Goal: Task Accomplishment & Management: Manage account settings

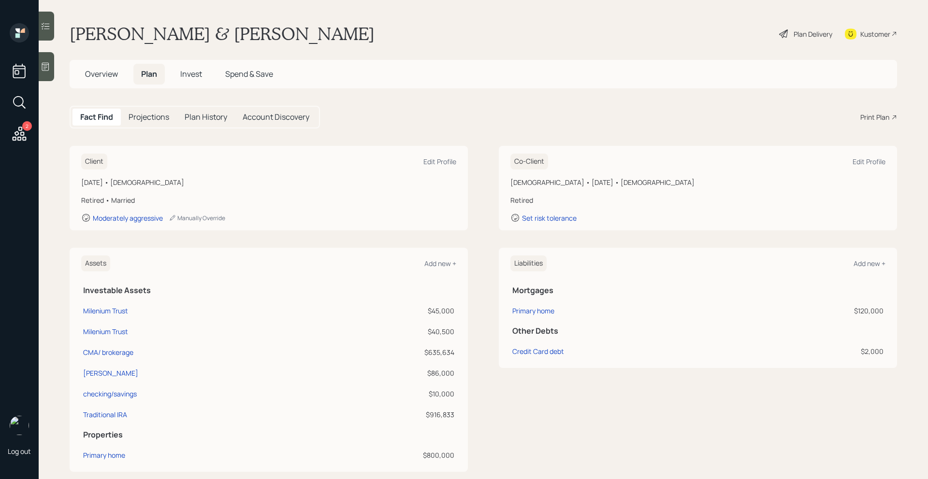
click at [197, 75] on span "Invest" at bounding box center [191, 74] width 22 height 11
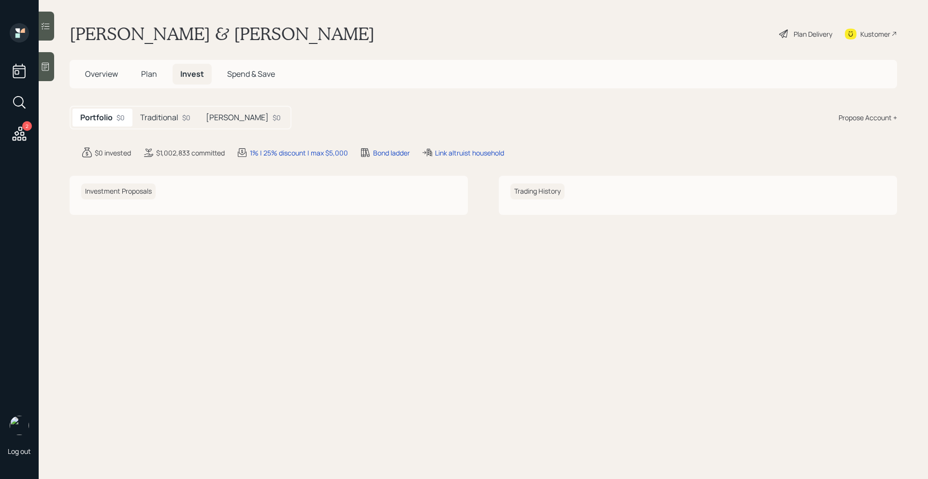
click at [163, 115] on h5 "Traditional" at bounding box center [159, 117] width 38 height 9
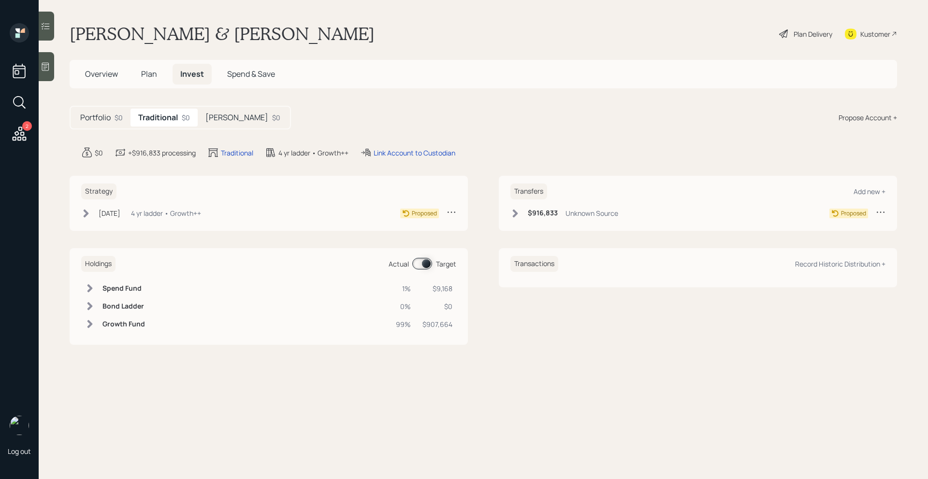
click at [229, 117] on h5 "[PERSON_NAME]" at bounding box center [236, 117] width 63 height 9
click at [174, 118] on h5 "Traditional" at bounding box center [157, 117] width 38 height 9
click at [103, 120] on h5 "Portfolio" at bounding box center [95, 117] width 30 height 9
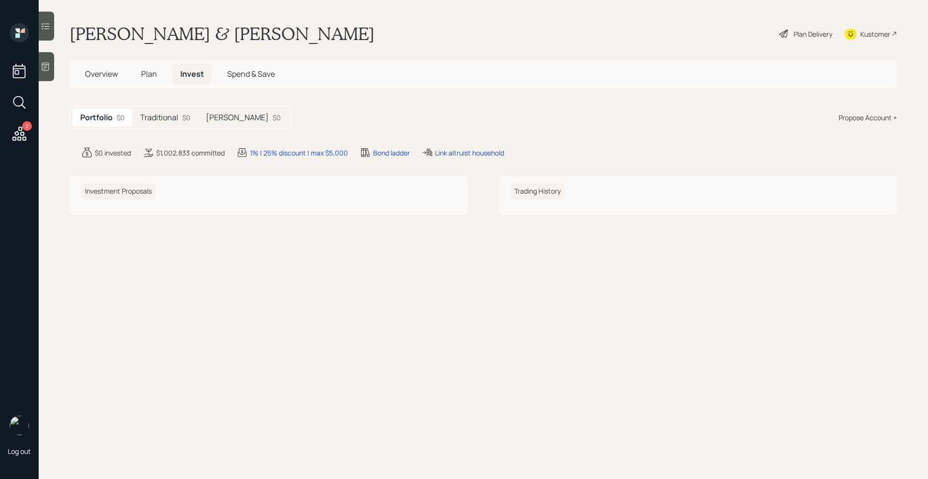
click at [157, 117] on h5 "Traditional" at bounding box center [159, 117] width 38 height 9
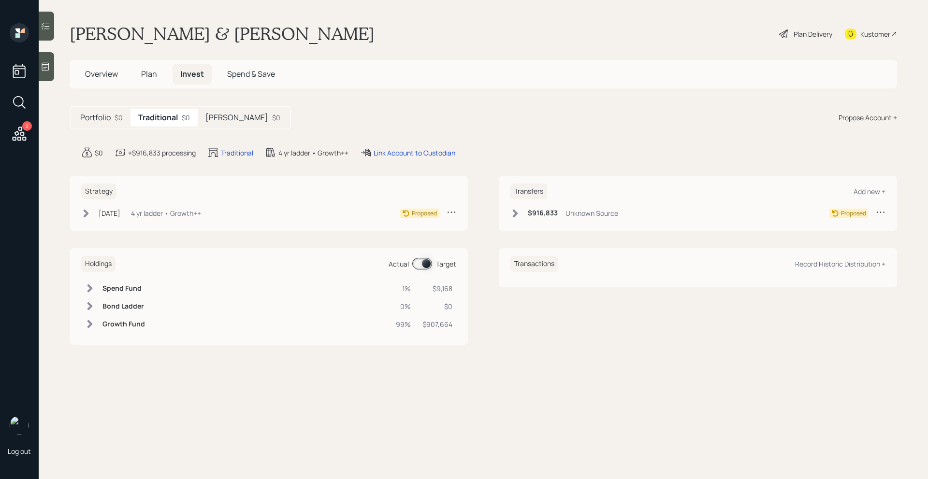
click at [219, 117] on h5 "Roth IRA" at bounding box center [236, 117] width 63 height 9
click at [817, 34] on div "Plan Delivery" at bounding box center [812, 34] width 39 height 10
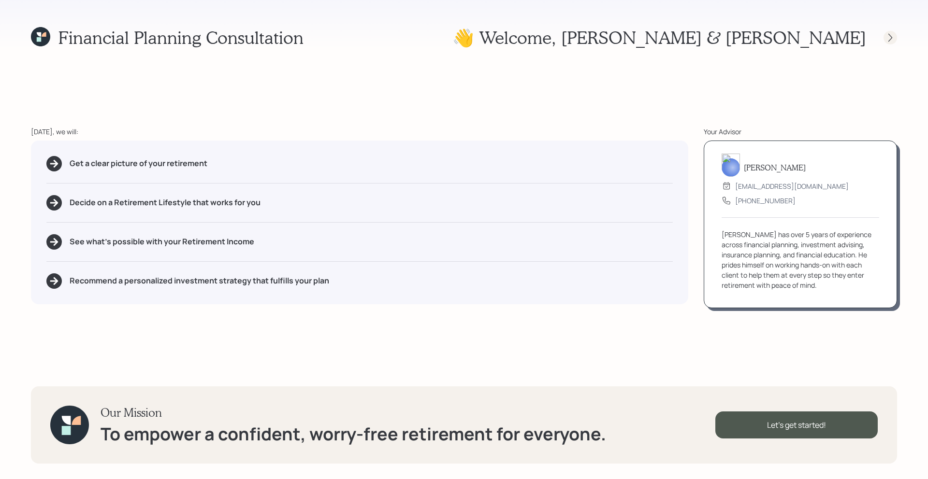
click at [891, 38] on icon at bounding box center [890, 38] width 10 height 10
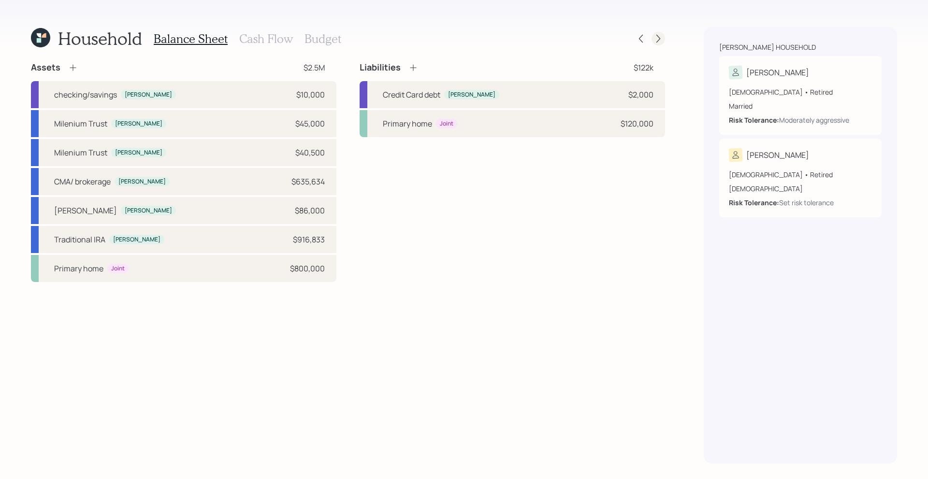
click at [659, 42] on icon at bounding box center [658, 39] width 10 height 10
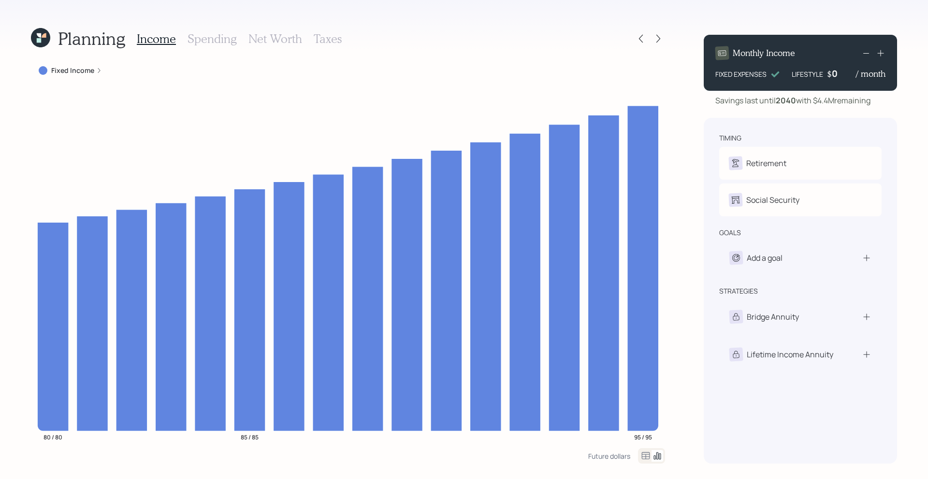
click at [659, 42] on icon at bounding box center [658, 39] width 10 height 10
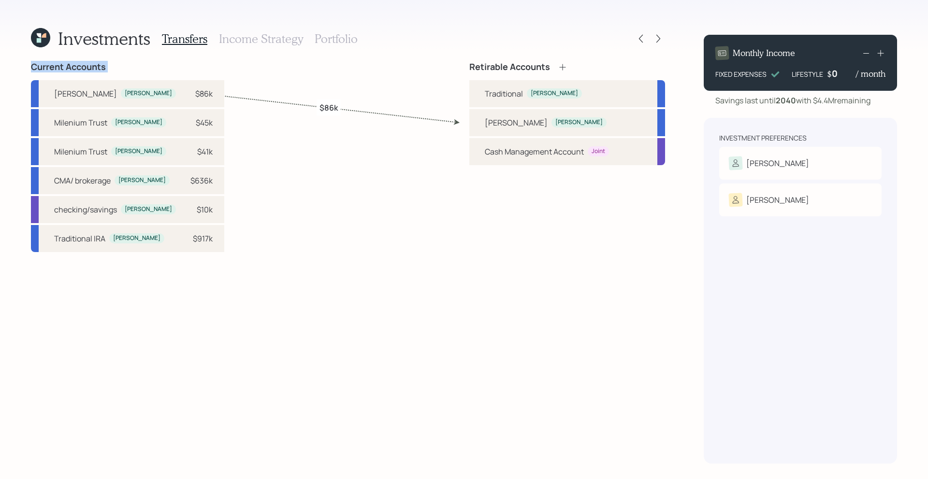
click at [659, 42] on icon at bounding box center [658, 39] width 10 height 10
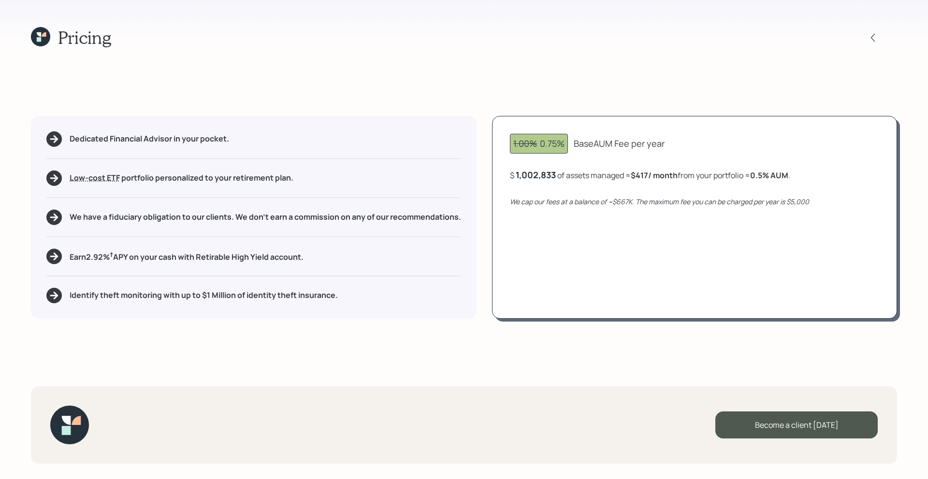
click at [43, 37] on icon at bounding box center [40, 36] width 19 height 19
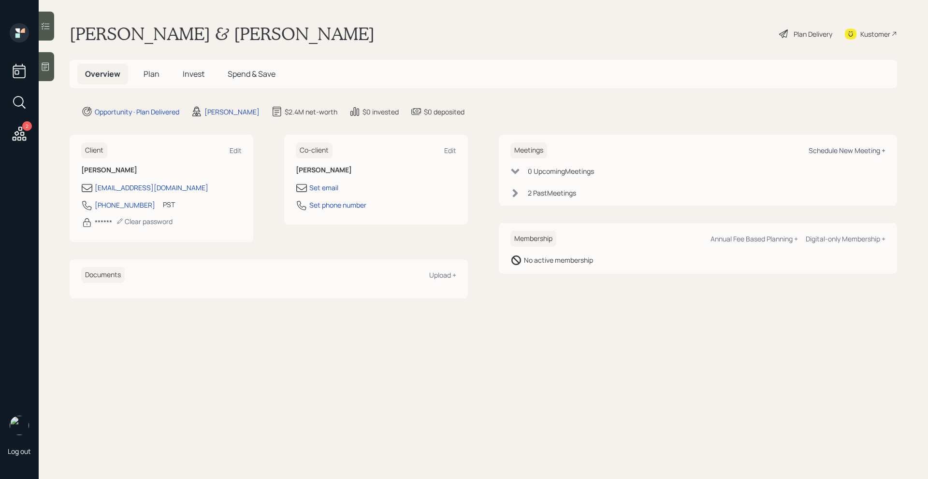
click at [851, 150] on div "Schedule New Meeting +" at bounding box center [846, 150] width 77 height 9
select select "bffa7908-1b2a-4c79-9bb6-f0ec9aed22d3"
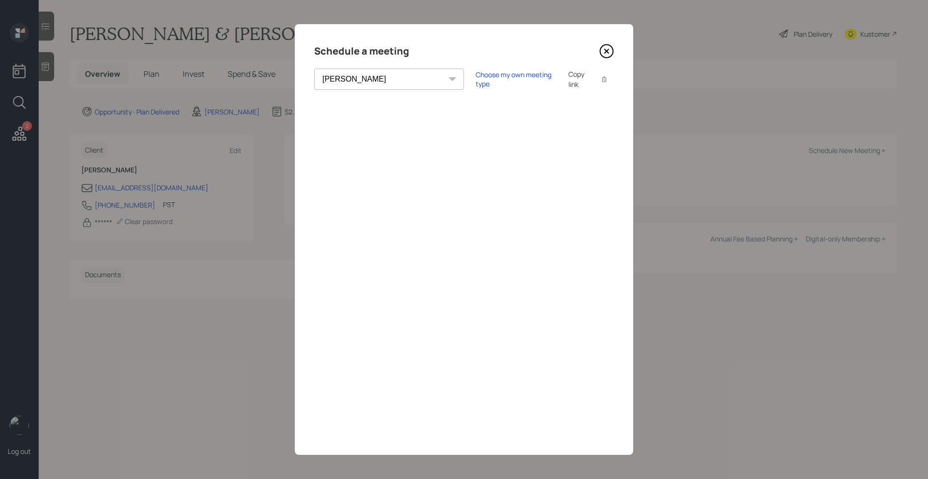
click at [608, 51] on icon at bounding box center [606, 51] width 14 height 14
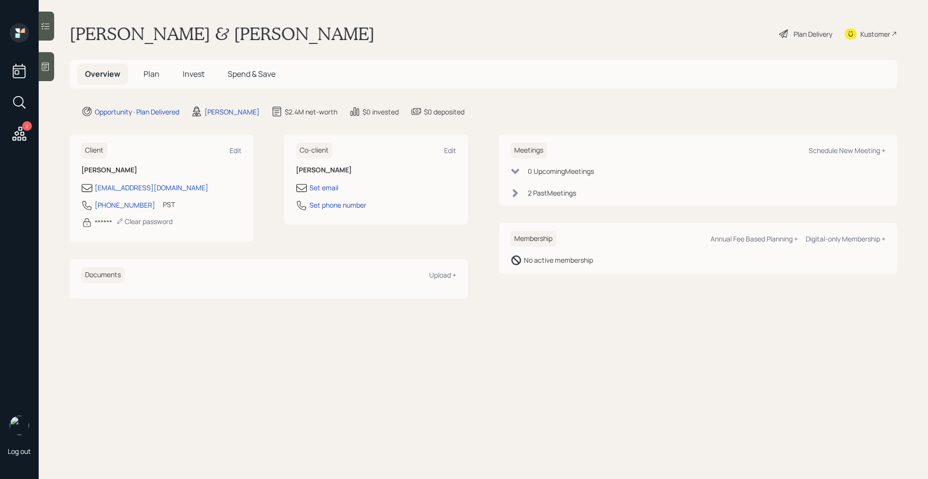
click at [197, 75] on span "Invest" at bounding box center [194, 74] width 22 height 11
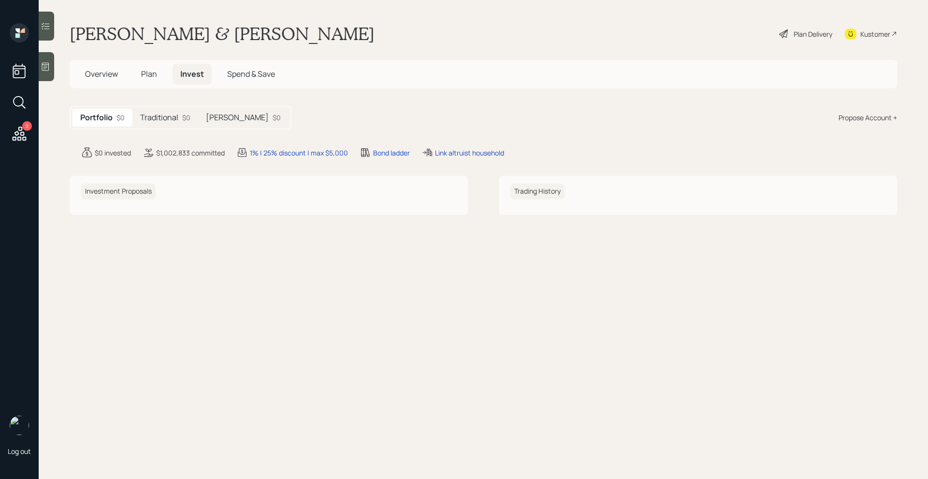
click at [226, 105] on main "Bruce & Andrea Halpern Plan Delivery Kustomer Overview Plan Invest Spend & Save…" at bounding box center [483, 239] width 889 height 479
click at [220, 114] on h5 "Roth IRA" at bounding box center [237, 117] width 63 height 9
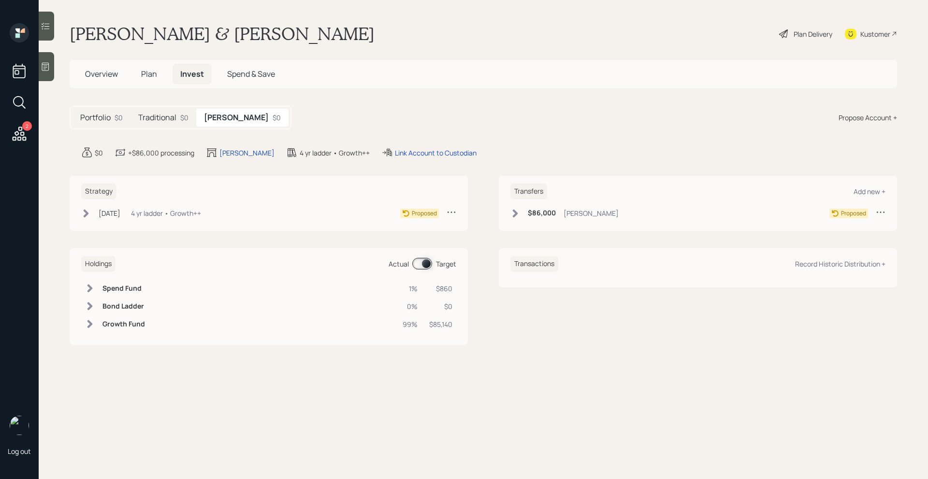
click at [179, 113] on div "Traditional $0" at bounding box center [163, 118] width 66 height 18
click at [226, 119] on h5 "Roth IRA" at bounding box center [236, 117] width 63 height 9
click at [809, 33] on div "Plan Delivery" at bounding box center [812, 34] width 39 height 10
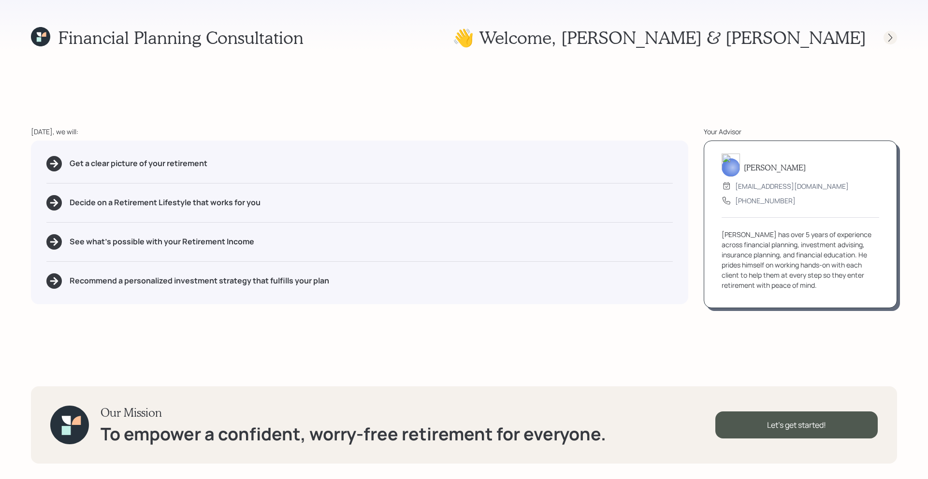
click at [892, 39] on icon at bounding box center [890, 38] width 10 height 10
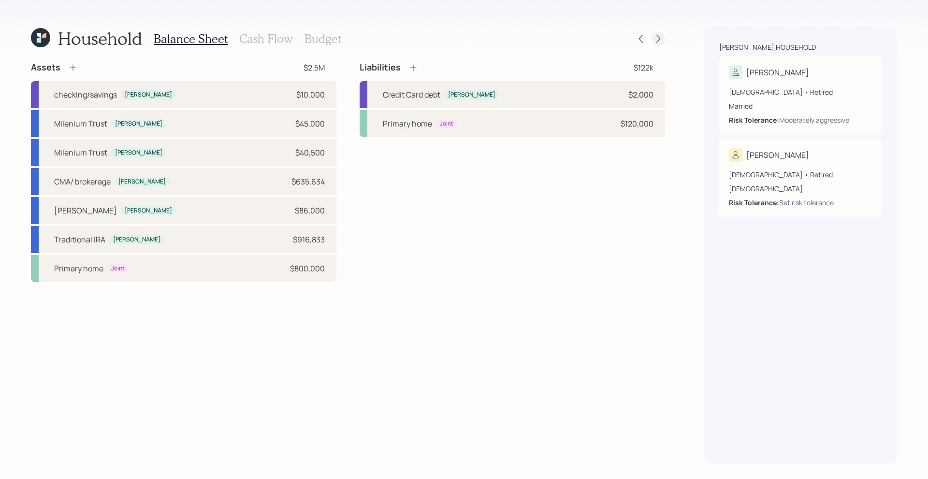
click at [653, 43] on icon at bounding box center [658, 39] width 10 height 10
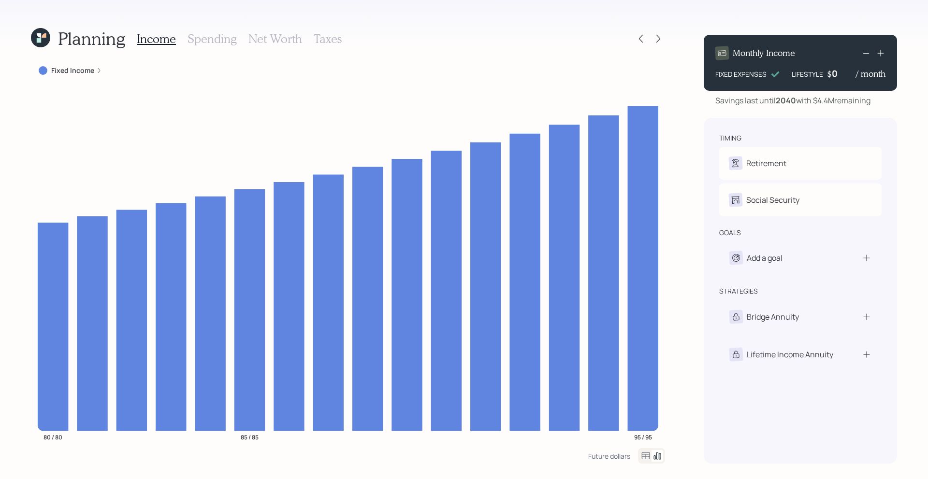
click at [324, 39] on h3 "Taxes" at bounding box center [328, 39] width 28 height 14
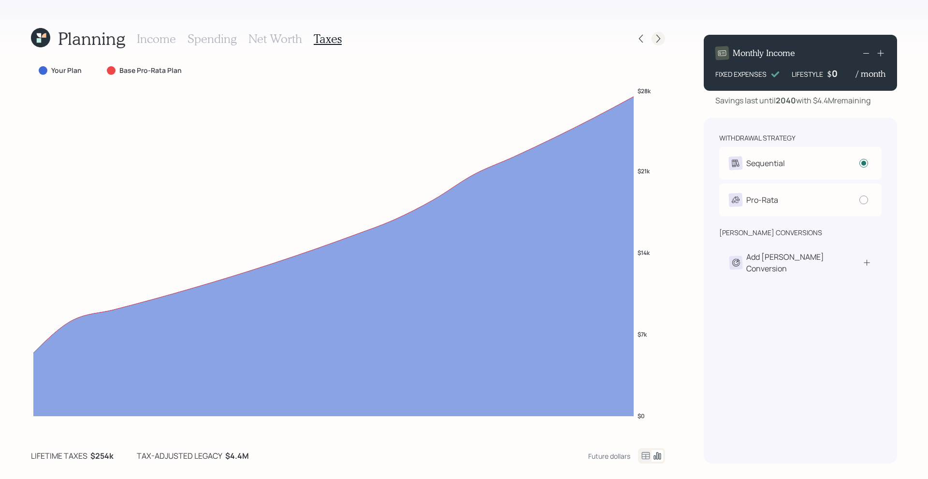
click at [656, 40] on icon at bounding box center [658, 39] width 10 height 10
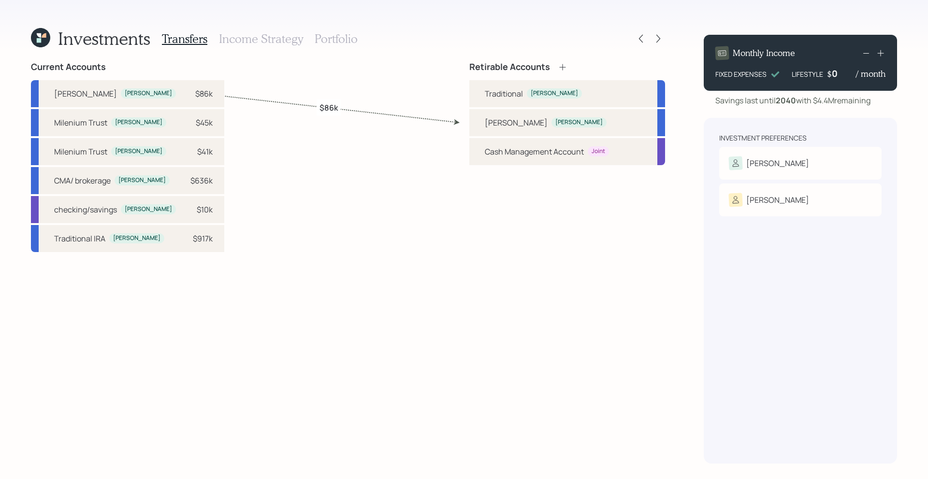
click at [278, 42] on h3 "Income Strategy" at bounding box center [261, 39] width 84 height 14
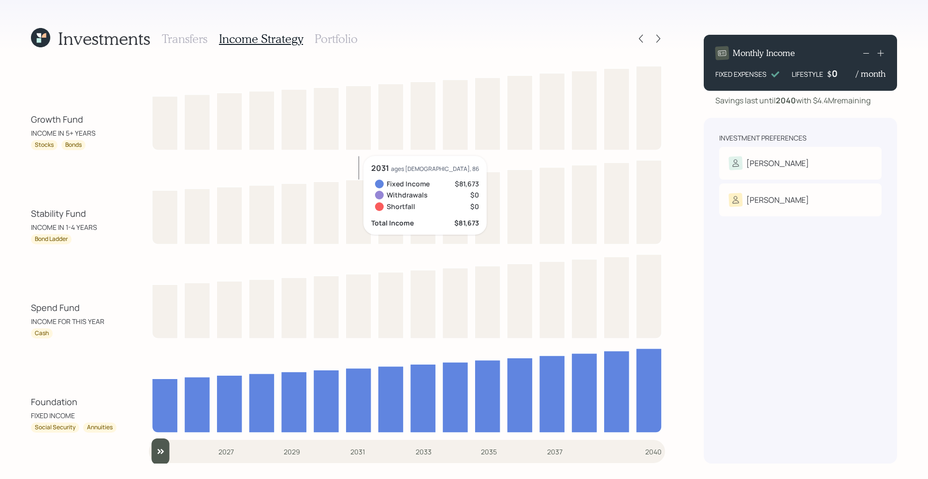
click at [339, 42] on h3 "Portfolio" at bounding box center [336, 39] width 43 height 14
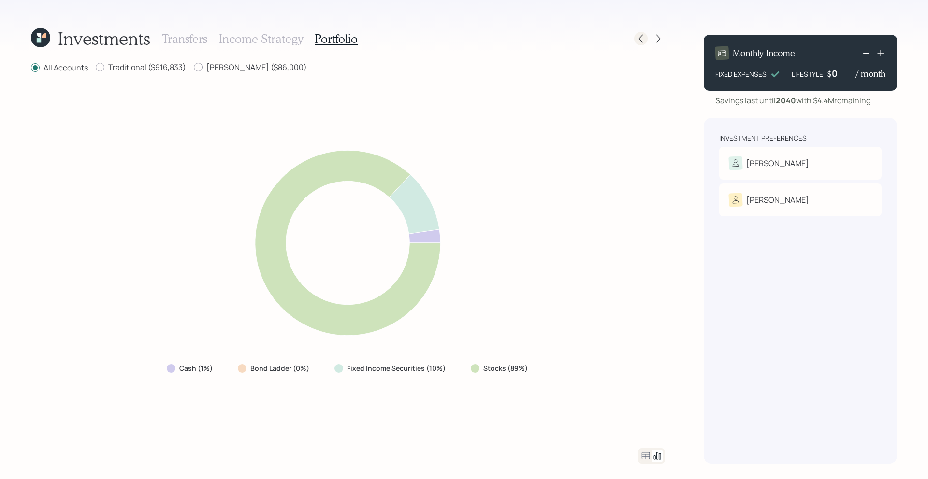
click at [640, 42] on icon at bounding box center [641, 39] width 10 height 10
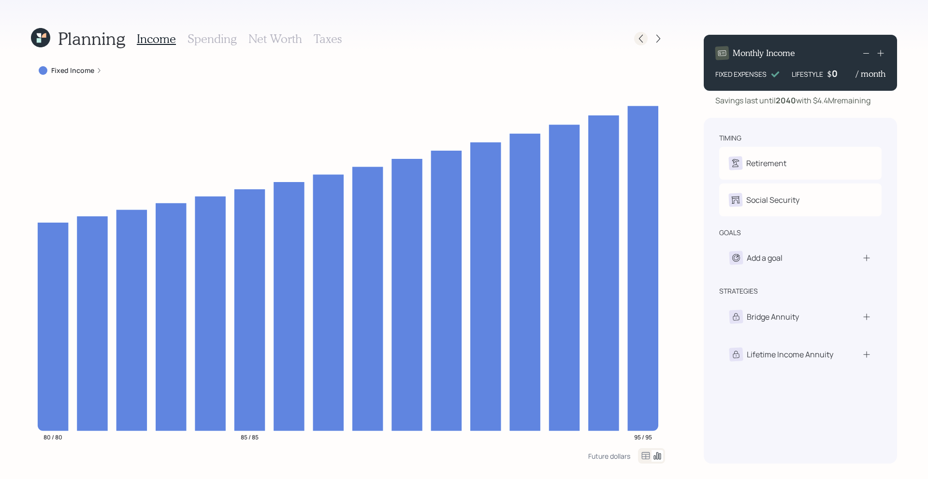
click at [640, 41] on icon at bounding box center [641, 39] width 10 height 10
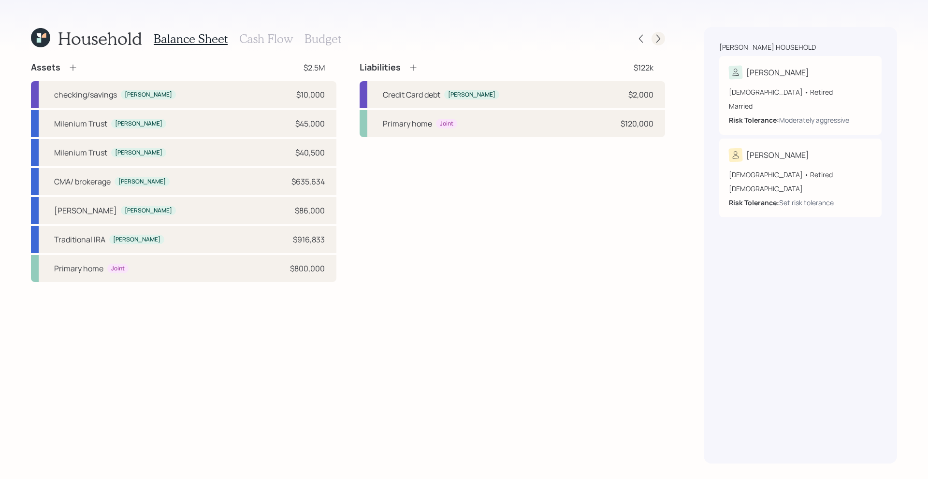
click at [659, 42] on icon at bounding box center [658, 39] width 10 height 10
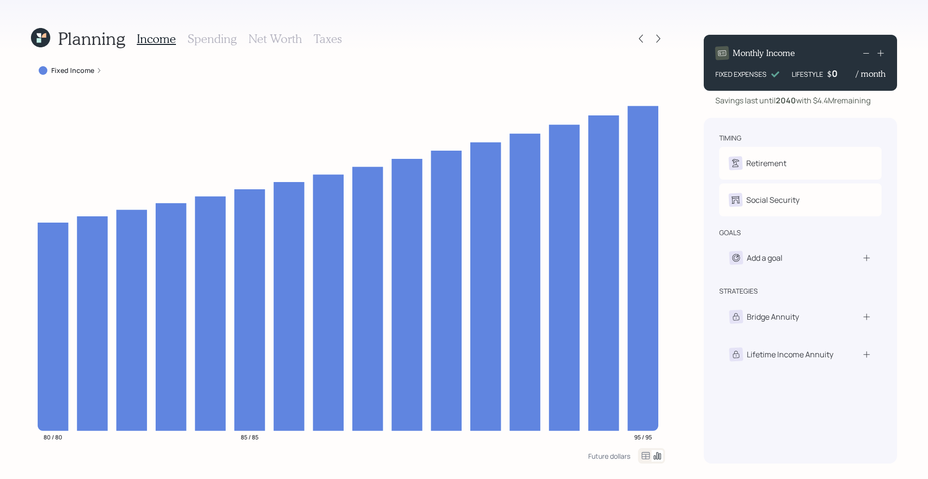
click at [200, 40] on h3 "Spending" at bounding box center [211, 39] width 49 height 14
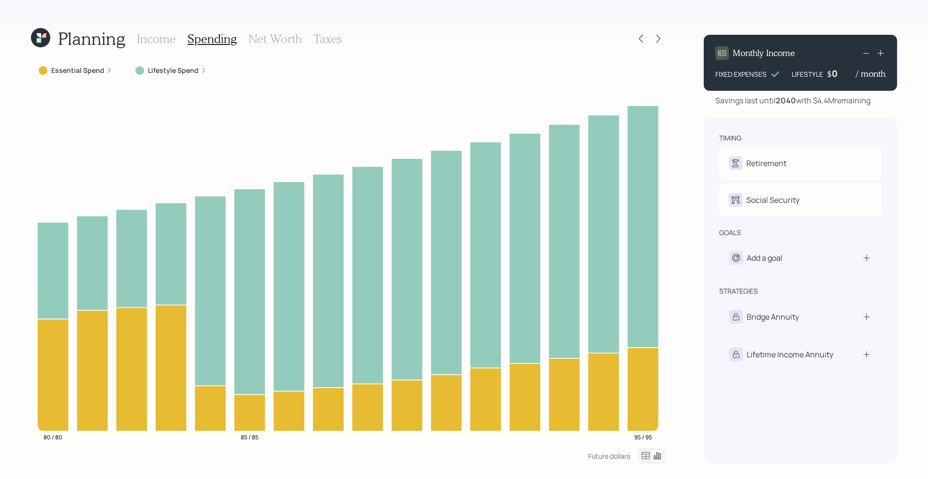
click at [282, 38] on h3 "Net Worth" at bounding box center [275, 39] width 54 height 14
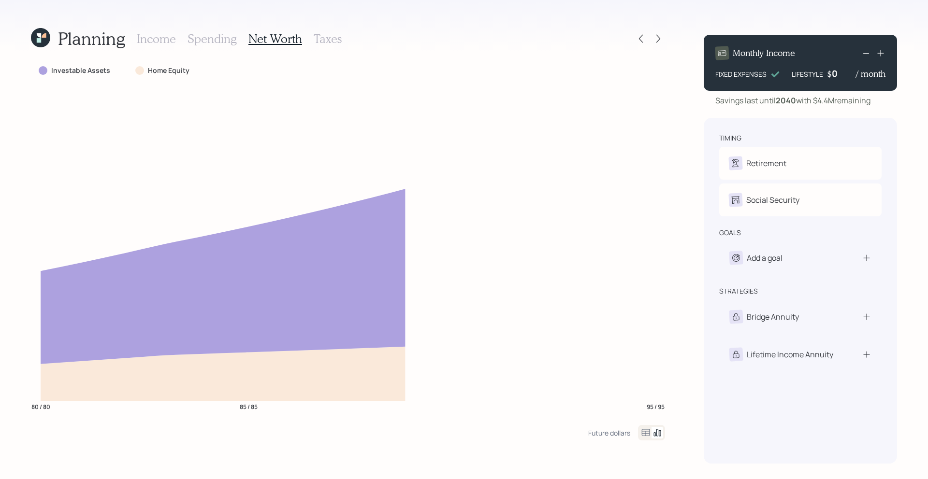
click at [320, 34] on h3 "Taxes" at bounding box center [328, 39] width 28 height 14
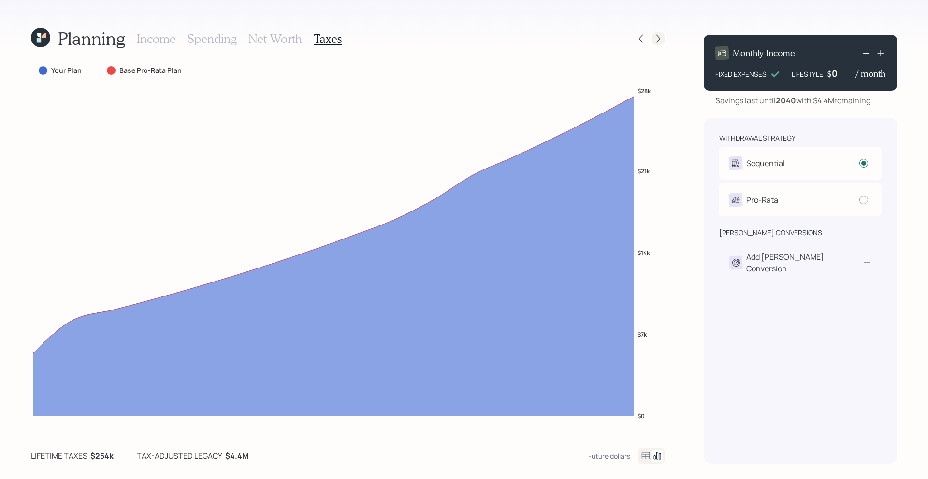
click at [657, 40] on icon at bounding box center [658, 39] width 10 height 10
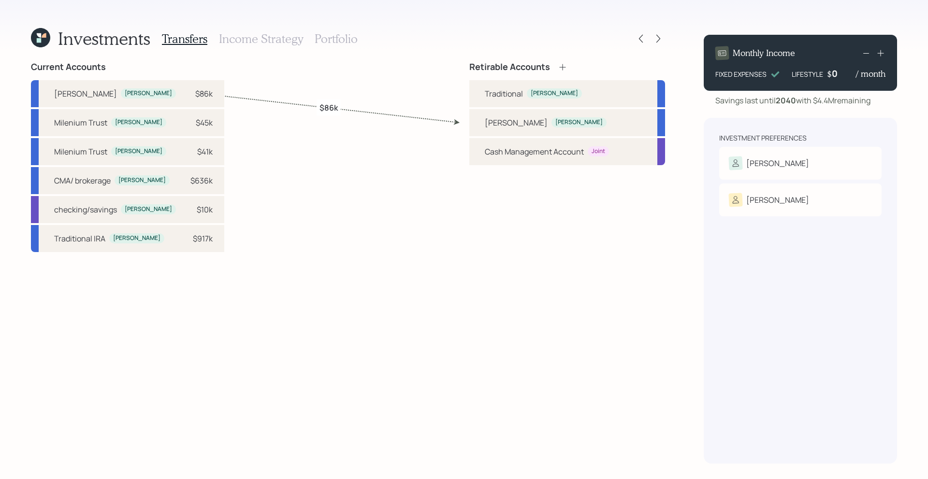
click at [278, 34] on h3 "Income Strategy" at bounding box center [261, 39] width 84 height 14
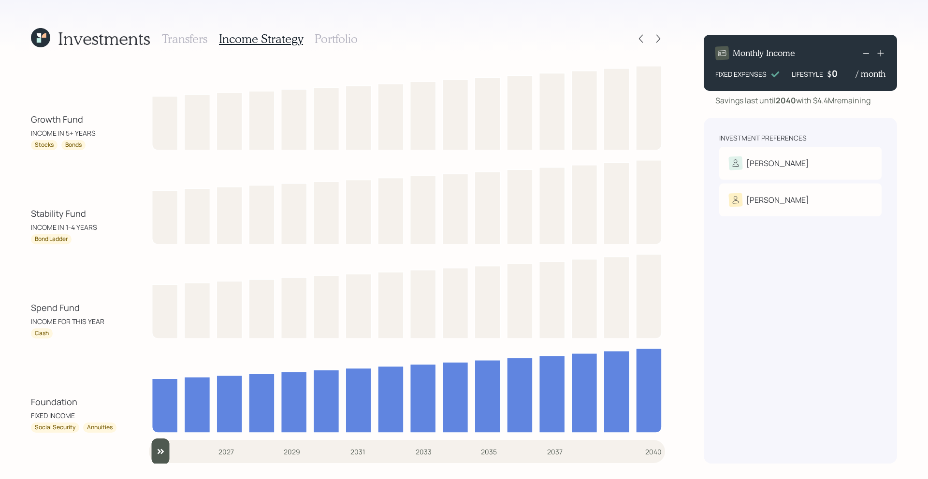
click at [321, 36] on h3 "Portfolio" at bounding box center [336, 39] width 43 height 14
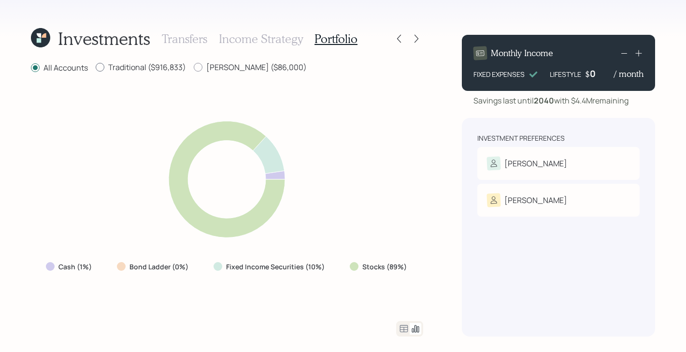
click at [155, 69] on label "Traditional ($916,833)" at bounding box center [141, 67] width 90 height 11
click at [96, 68] on input "Traditional ($916,833)" at bounding box center [95, 67] width 0 height 0
radio input "true"
radio input "false"
click at [403, 329] on icon at bounding box center [404, 328] width 8 height 7
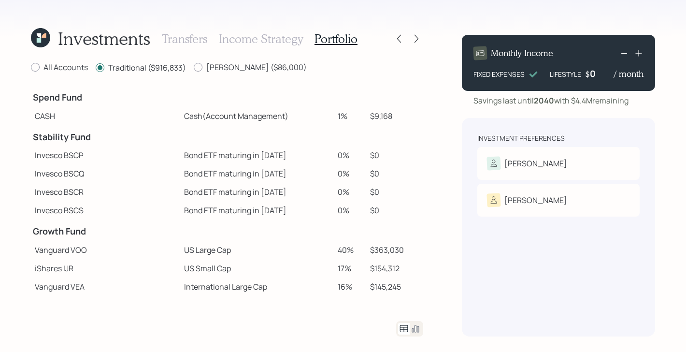
click at [41, 39] on icon at bounding box center [39, 40] width 4 height 4
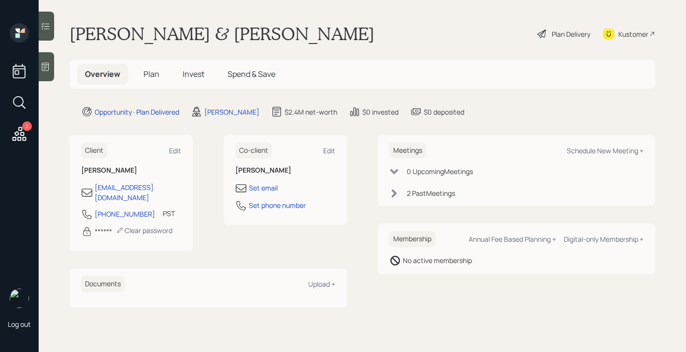
click at [155, 78] on span "Plan" at bounding box center [151, 74] width 16 height 11
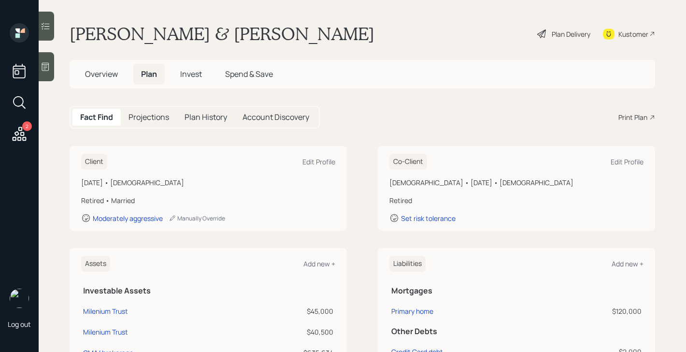
click at [113, 74] on span "Overview" at bounding box center [101, 74] width 33 height 11
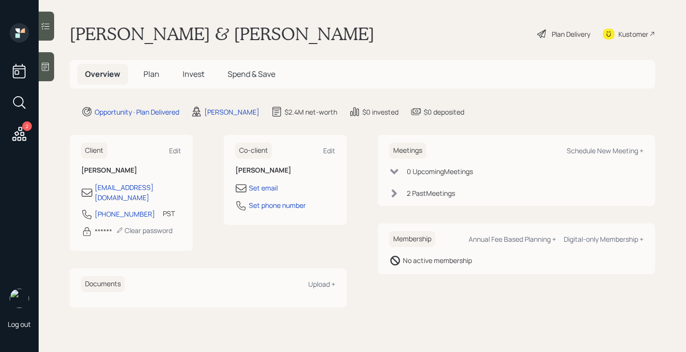
click at [138, 77] on h5 "Plan" at bounding box center [151, 74] width 31 height 21
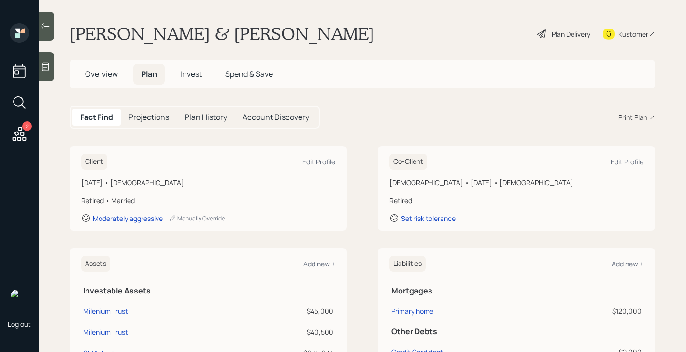
click at [101, 72] on span "Overview" at bounding box center [101, 74] width 33 height 11
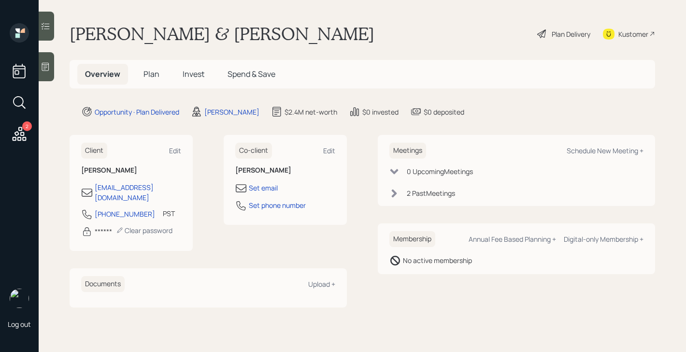
click at [564, 33] on div "Plan Delivery" at bounding box center [571, 34] width 39 height 10
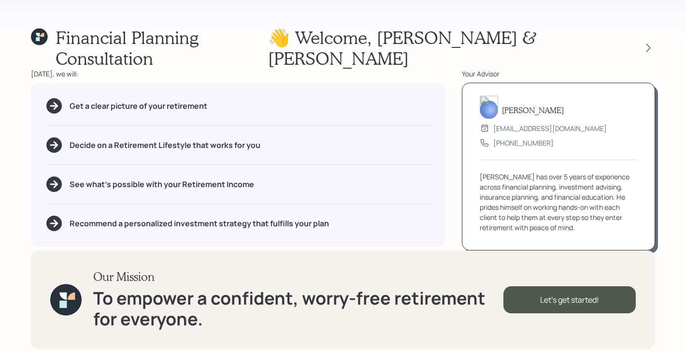
click at [44, 38] on icon at bounding box center [39, 37] width 17 height 17
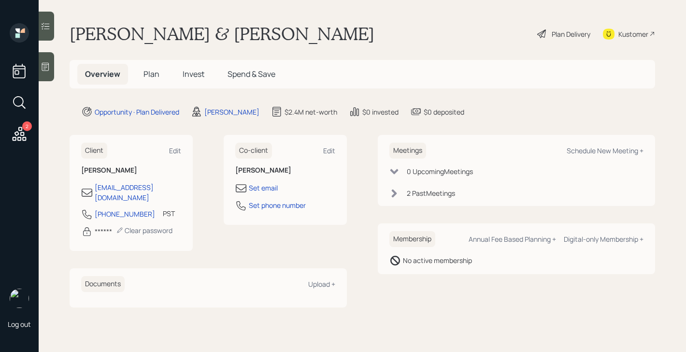
click at [146, 72] on span "Plan" at bounding box center [151, 74] width 16 height 11
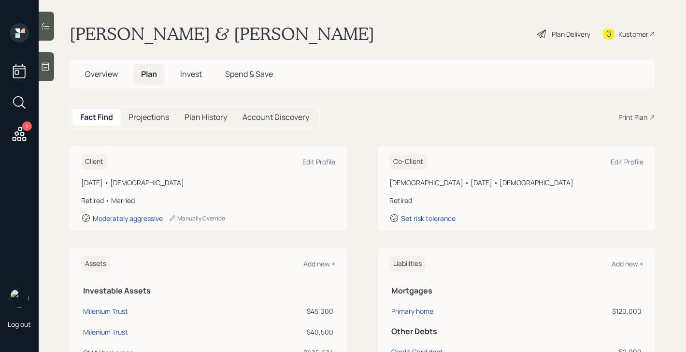
click at [192, 79] on span "Invest" at bounding box center [191, 74] width 22 height 11
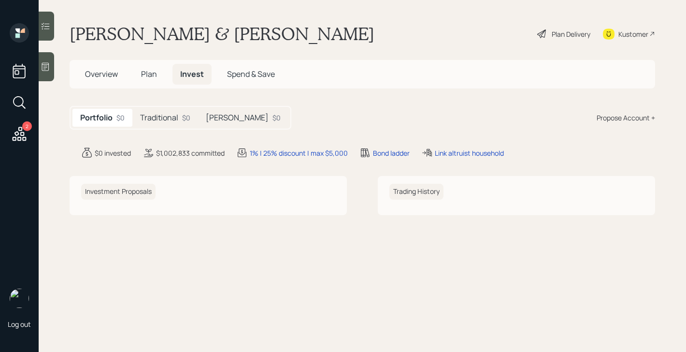
click at [147, 78] on span "Plan" at bounding box center [149, 74] width 16 height 11
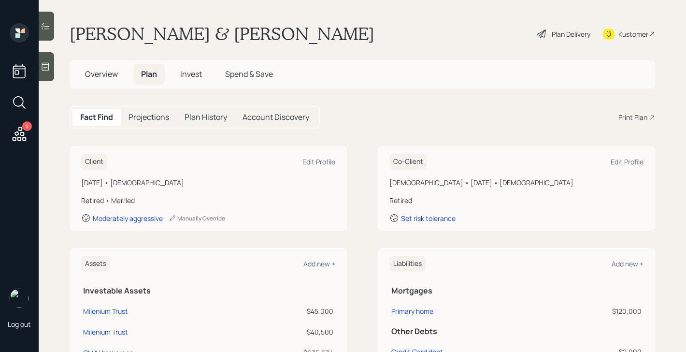
click at [102, 76] on span "Overview" at bounding box center [101, 74] width 33 height 11
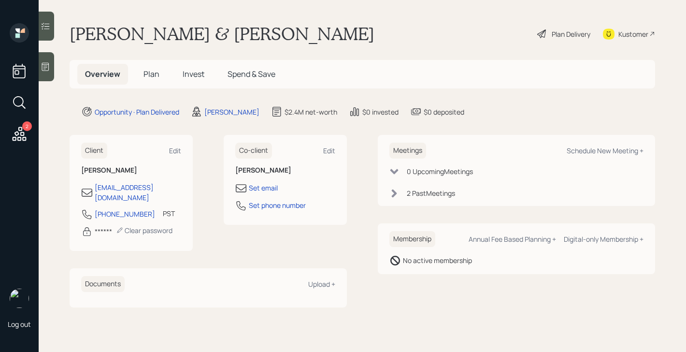
click at [190, 78] on span "Invest" at bounding box center [194, 74] width 22 height 11
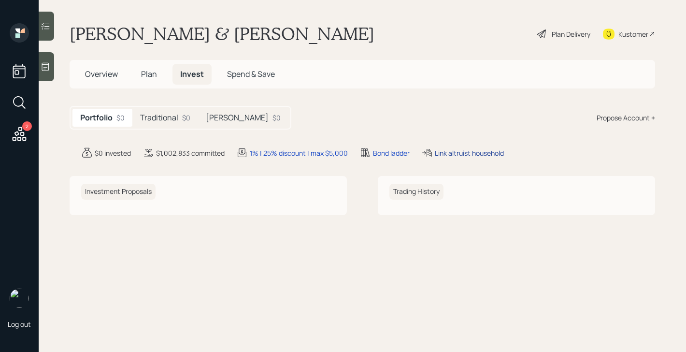
click at [458, 155] on div "Link altruist household" at bounding box center [469, 153] width 69 height 10
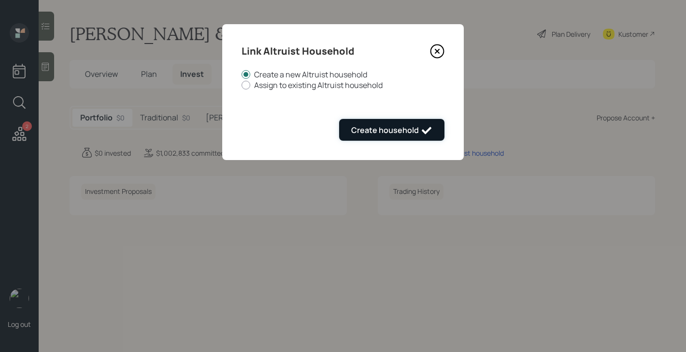
click at [417, 125] on div "Create household" at bounding box center [391, 131] width 81 height 12
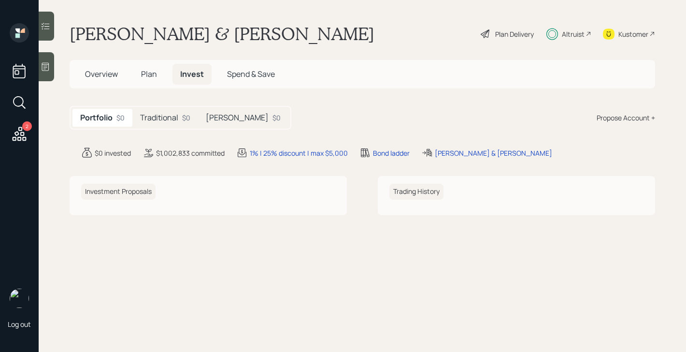
click at [574, 37] on div "Altruist" at bounding box center [573, 34] width 23 height 10
click at [152, 76] on span "Plan" at bounding box center [149, 74] width 16 height 11
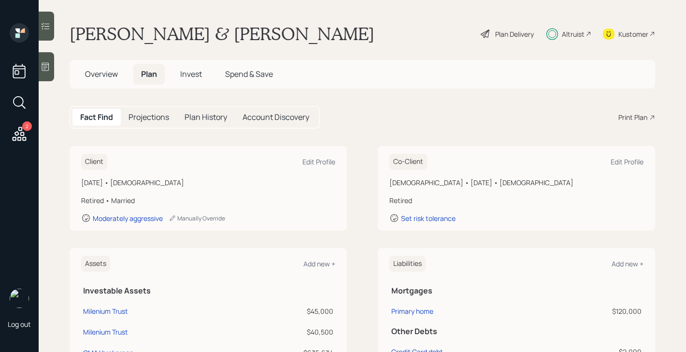
click at [507, 33] on div "Plan Delivery" at bounding box center [514, 34] width 39 height 10
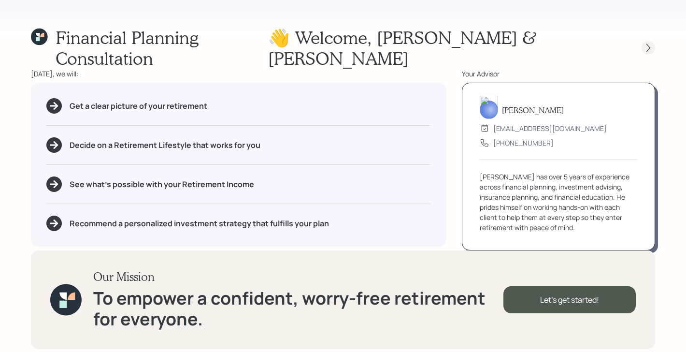
click at [651, 43] on icon at bounding box center [649, 48] width 10 height 10
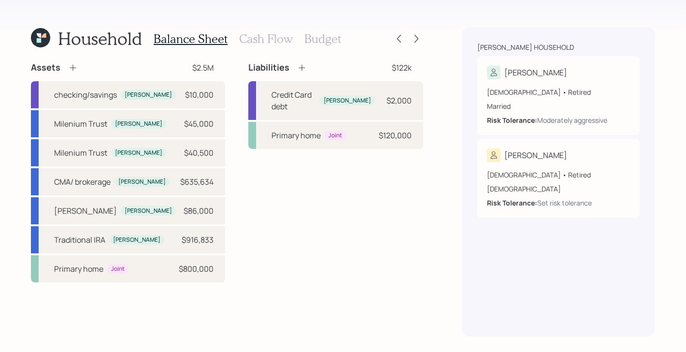
click at [264, 37] on h3 "Cash Flow" at bounding box center [266, 39] width 54 height 14
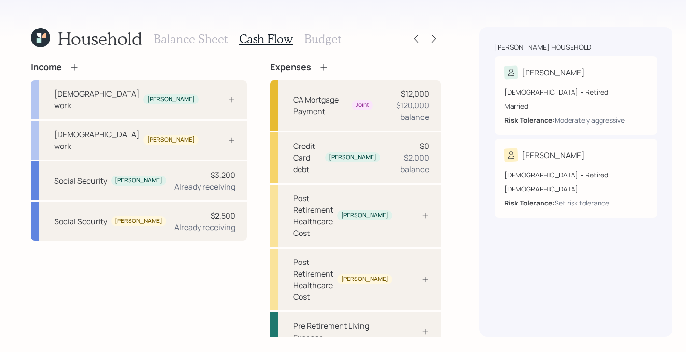
click at [199, 47] on div "Balance Sheet Cash Flow Budget" at bounding box center [247, 38] width 187 height 23
click at [309, 37] on h3 "Budget" at bounding box center [322, 39] width 37 height 14
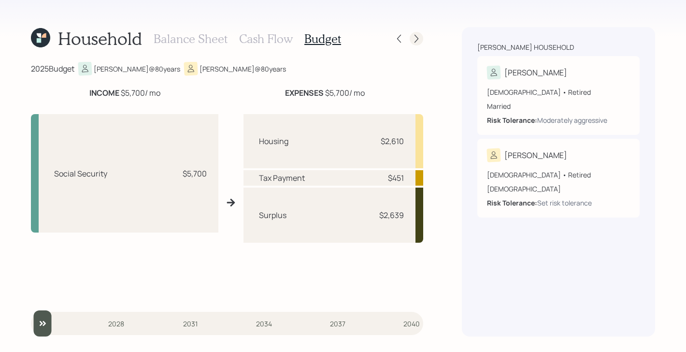
click at [423, 37] on div at bounding box center [417, 39] width 14 height 14
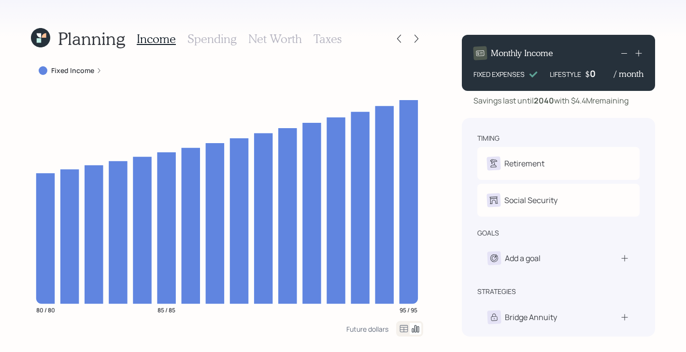
click at [39, 40] on icon at bounding box center [39, 40] width 4 height 4
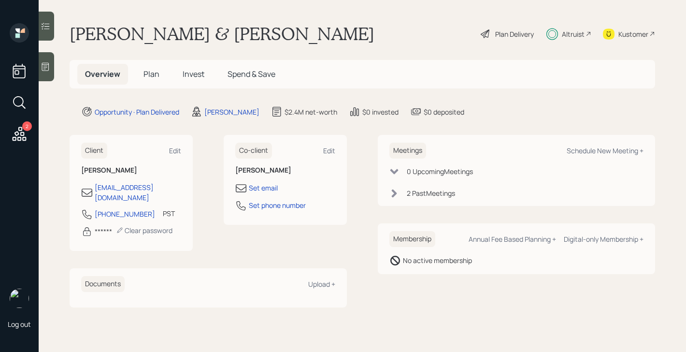
click at [150, 75] on span "Plan" at bounding box center [151, 74] width 16 height 11
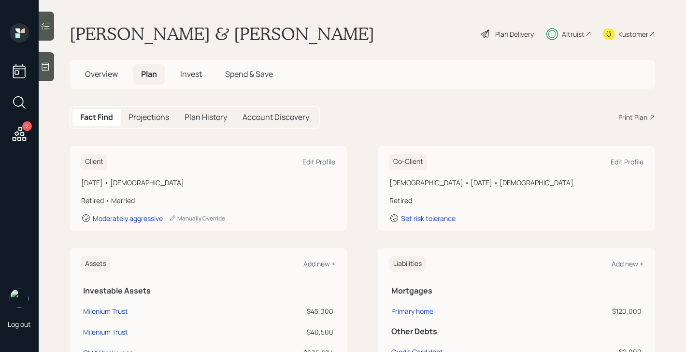
click at [193, 74] on span "Invest" at bounding box center [191, 74] width 22 height 11
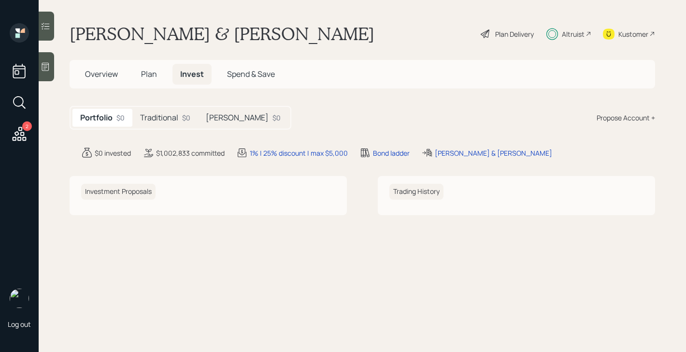
click at [229, 116] on h5 "Roth IRA" at bounding box center [237, 117] width 63 height 9
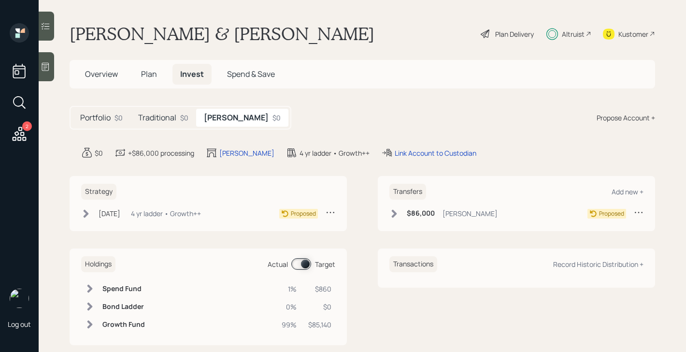
click at [396, 214] on icon at bounding box center [394, 213] width 5 height 8
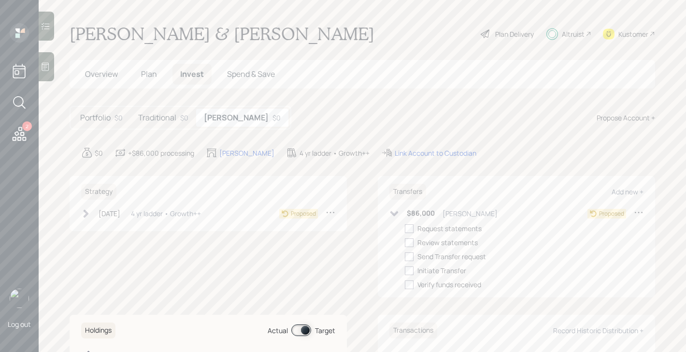
click at [641, 213] on icon at bounding box center [639, 212] width 10 height 10
click at [602, 229] on div "Edit transfer" at bounding box center [609, 230] width 70 height 9
select select "afd91bfe-6e9d-41cd-a5f2-2e6df59f42ad"
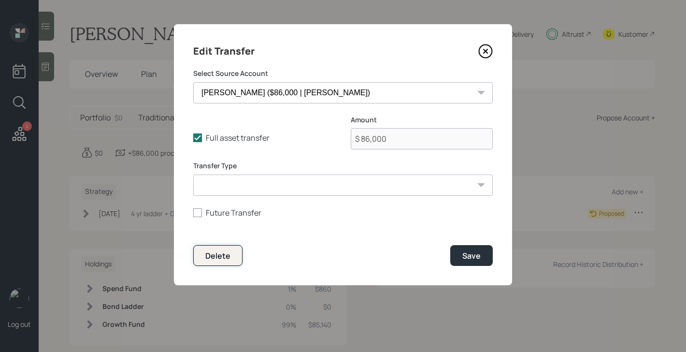
click at [232, 254] on button "Delete" at bounding box center [217, 255] width 49 height 21
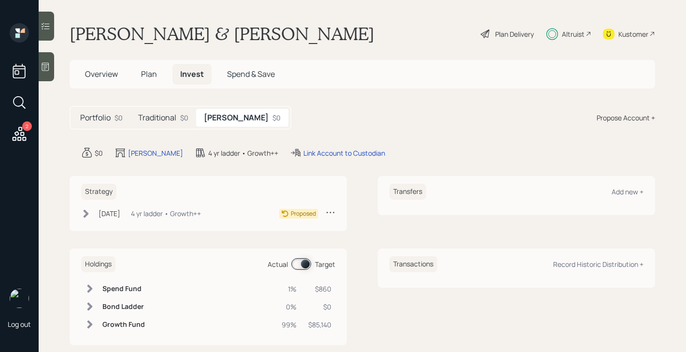
click at [330, 213] on icon at bounding box center [331, 212] width 10 height 10
click at [295, 231] on div "Edit Strategy" at bounding box center [301, 230] width 70 height 9
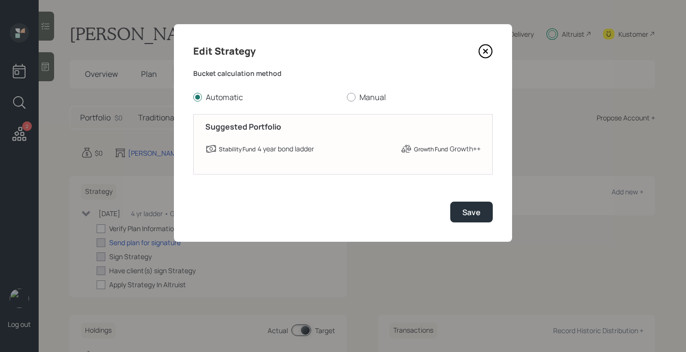
click at [484, 52] on icon at bounding box center [486, 51] width 4 height 4
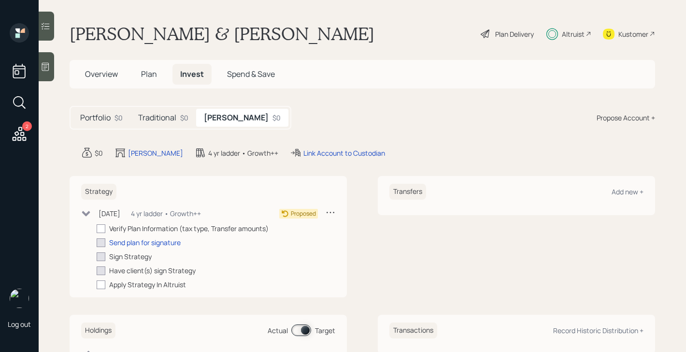
click at [332, 213] on icon at bounding box center [331, 212] width 10 height 10
click at [305, 241] on div "Cancel Strategy" at bounding box center [301, 239] width 70 height 9
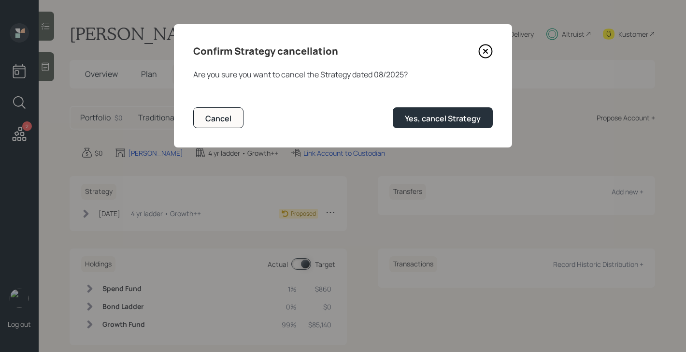
click at [486, 52] on icon at bounding box center [486, 51] width 4 height 4
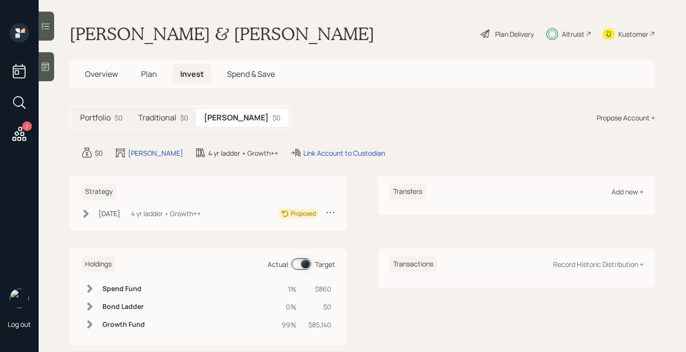
click at [627, 191] on div "Add new +" at bounding box center [628, 191] width 32 height 9
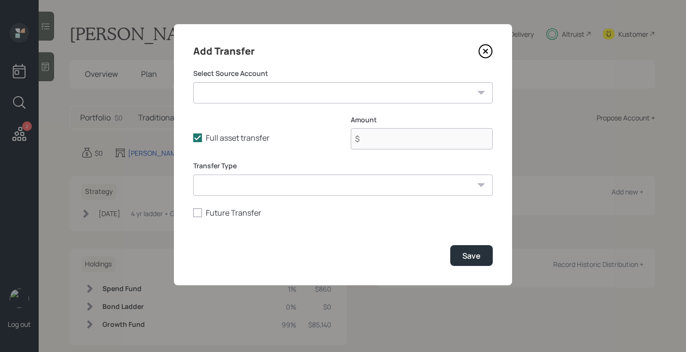
click at [340, 96] on select "Milenium Trust ($45,000 | Taxable Investment) Milenium Trust ($40,500 | Taxable…" at bounding box center [343, 92] width 300 height 21
select select "afd91bfe-6e9d-41cd-a5f2-2e6df59f42ad"
click at [193, 82] on select "Milenium Trust ($45,000 | Taxable Investment) Milenium Trust ($40,500 | Taxable…" at bounding box center [343, 92] width 300 height 21
type input "$ 86,000"
click at [475, 258] on div "Save" at bounding box center [471, 255] width 18 height 11
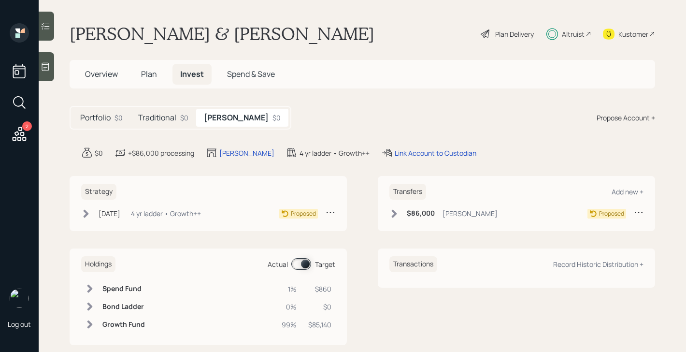
click at [163, 121] on h5 "Traditional" at bounding box center [157, 117] width 38 height 9
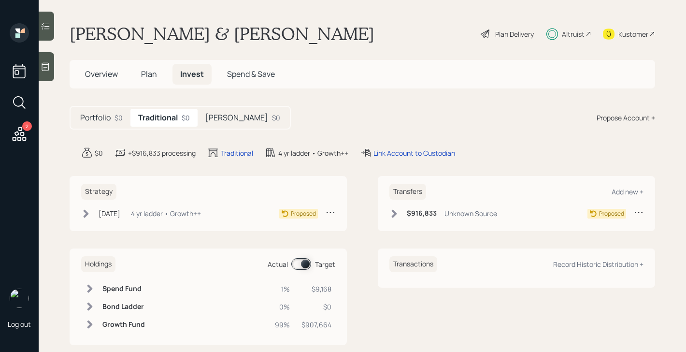
click at [152, 77] on span "Plan" at bounding box center [149, 74] width 16 height 11
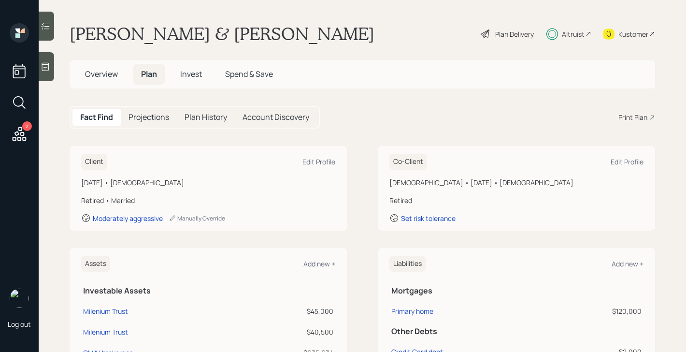
click at [101, 78] on span "Overview" at bounding box center [101, 74] width 33 height 11
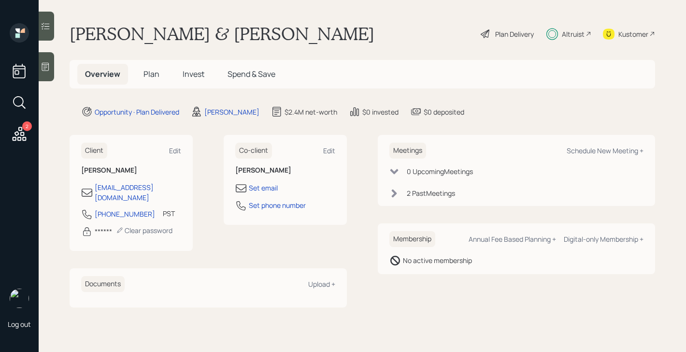
click at [572, 31] on div "Altruist" at bounding box center [573, 34] width 23 height 10
click at [149, 73] on span "Plan" at bounding box center [151, 74] width 16 height 11
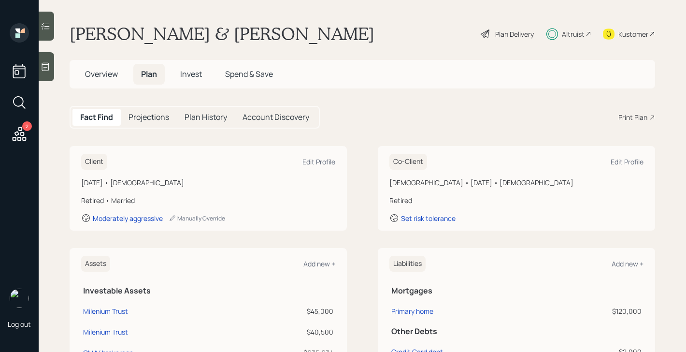
click at [190, 74] on span "Invest" at bounding box center [191, 74] width 22 height 11
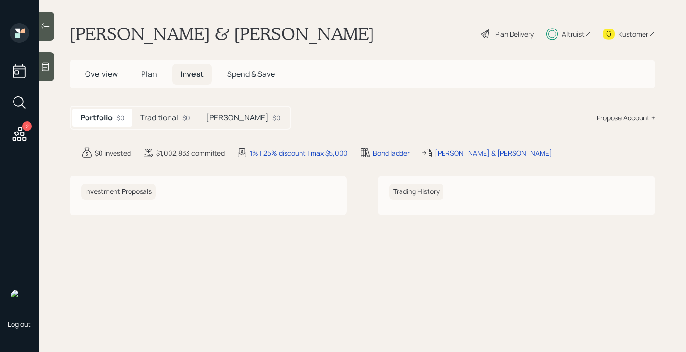
click at [171, 120] on h5 "Traditional" at bounding box center [159, 117] width 38 height 9
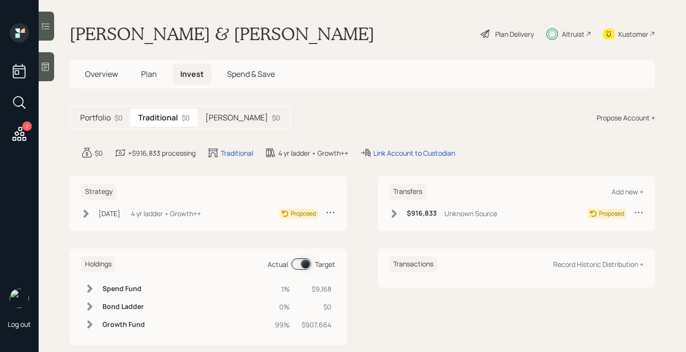
click at [93, 209] on div "Aug 21, 2025 Thursday, August 21, 2025 3:32 PM EDT 4 yr ladder • Growth++" at bounding box center [141, 213] width 120 height 12
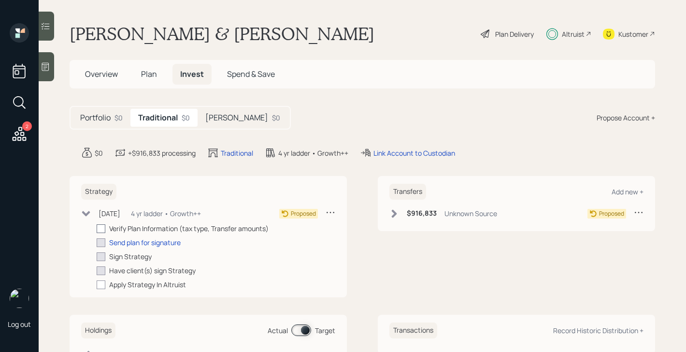
click at [103, 226] on div at bounding box center [101, 228] width 9 height 9
click at [97, 228] on input "checkbox" at bounding box center [96, 228] width 0 height 0
checkbox input "true"
click at [129, 244] on div "Send plan for signature" at bounding box center [145, 242] width 72 height 10
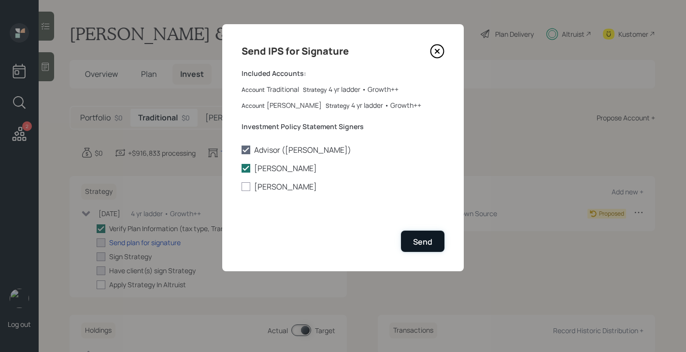
click at [419, 238] on div "Send" at bounding box center [422, 241] width 19 height 11
checkbox input "true"
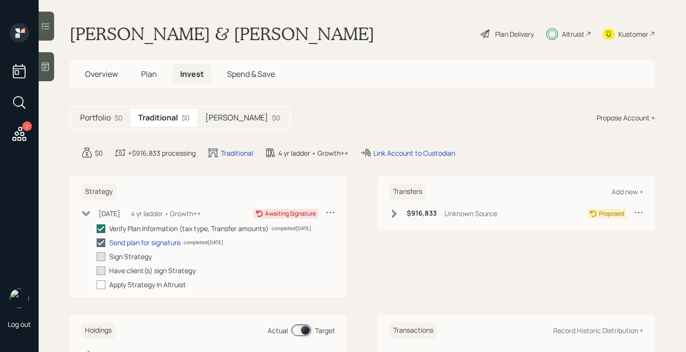
click at [89, 212] on icon at bounding box center [86, 213] width 8 height 5
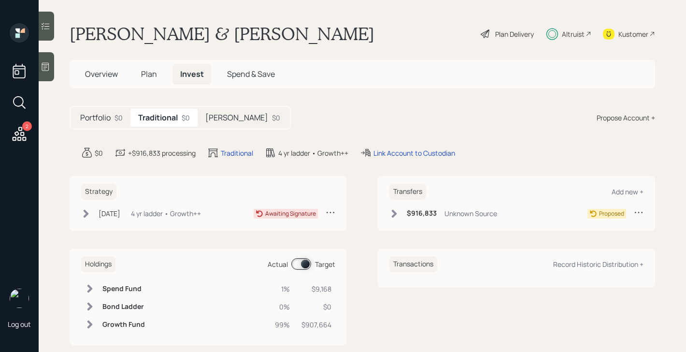
click at [394, 211] on icon at bounding box center [394, 213] width 5 height 8
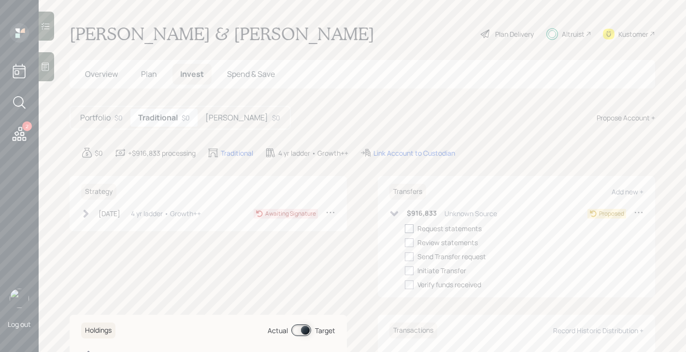
click at [414, 228] on label at bounding box center [411, 228] width 13 height 10
click at [405, 228] on input "checkbox" at bounding box center [404, 228] width 0 height 0
checkbox input "true"
click at [396, 214] on icon at bounding box center [394, 213] width 8 height 5
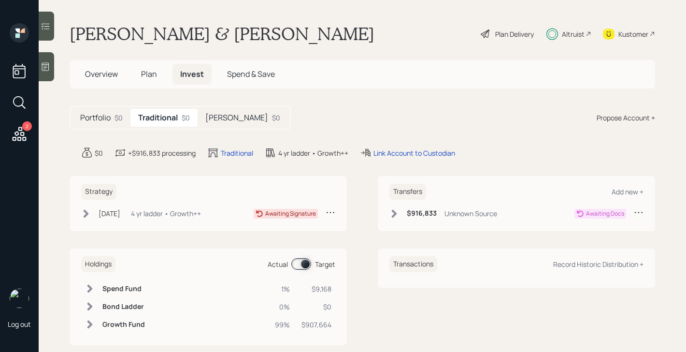
click at [397, 216] on icon at bounding box center [394, 214] width 10 height 10
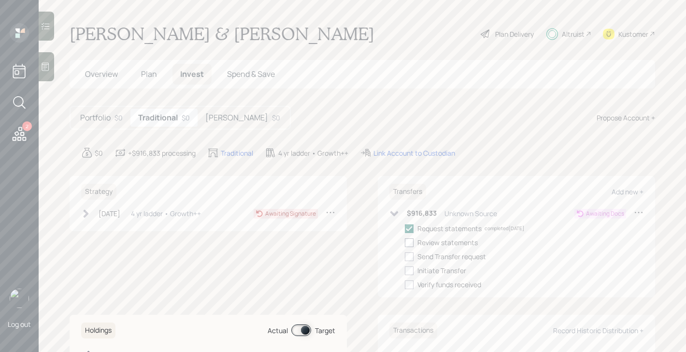
click at [409, 240] on div at bounding box center [409, 242] width 9 height 9
click at [405, 242] on input "checkbox" at bounding box center [404, 242] width 0 height 0
checkbox input "true"
click at [409, 254] on div at bounding box center [409, 256] width 9 height 9
click at [405, 256] on input "checkbox" at bounding box center [404, 256] width 0 height 0
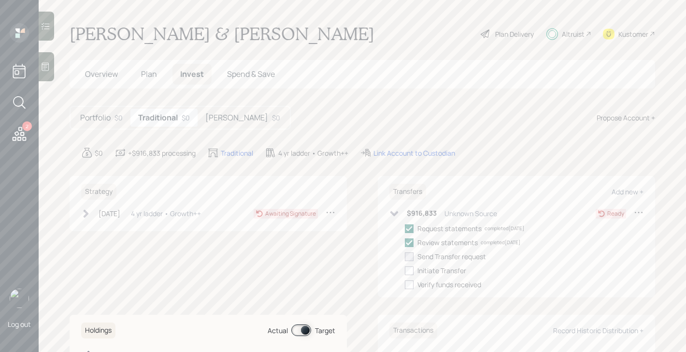
checkbox input "true"
click at [413, 275] on div "Request statements completed 10/07/25 Review statements completed 10/07/25 Send…" at bounding box center [524, 256] width 239 height 66
click at [412, 272] on div at bounding box center [409, 270] width 9 height 9
click at [405, 271] on input "checkbox" at bounding box center [404, 270] width 0 height 0
checkbox input "true"
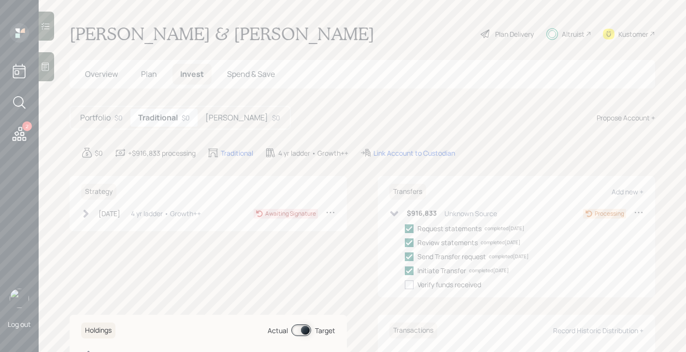
click at [394, 214] on icon at bounding box center [394, 213] width 8 height 5
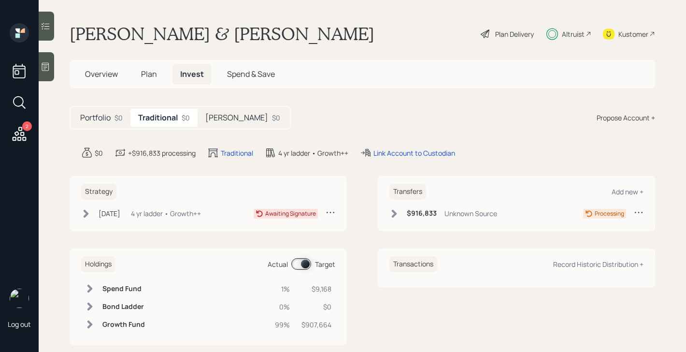
click at [106, 116] on h5 "Portfolio" at bounding box center [95, 117] width 30 height 9
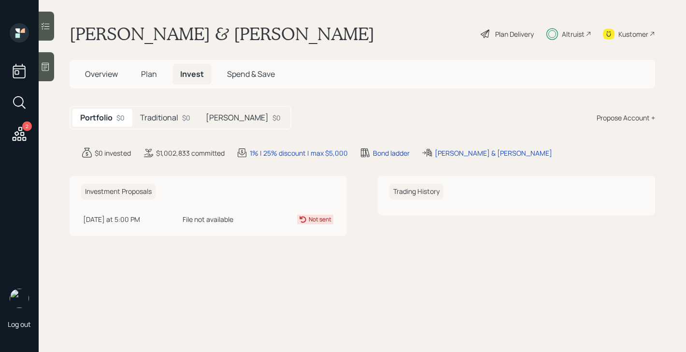
click at [112, 71] on span "Overview" at bounding box center [101, 74] width 33 height 11
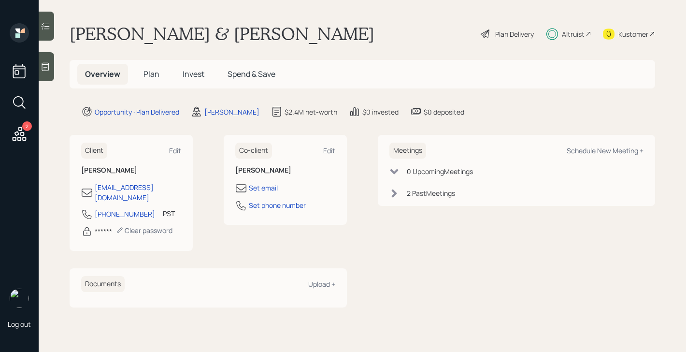
click at [153, 77] on span "Plan" at bounding box center [151, 74] width 16 height 11
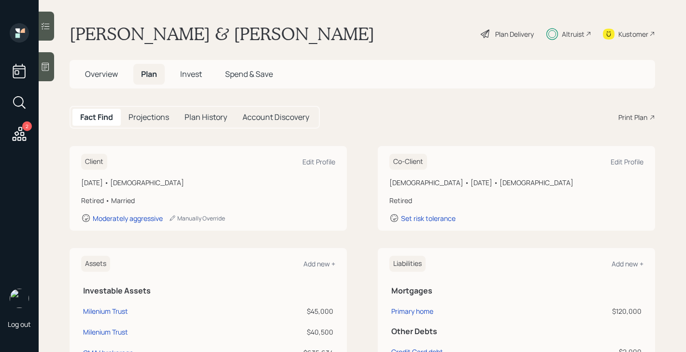
click at [192, 76] on span "Invest" at bounding box center [191, 74] width 22 height 11
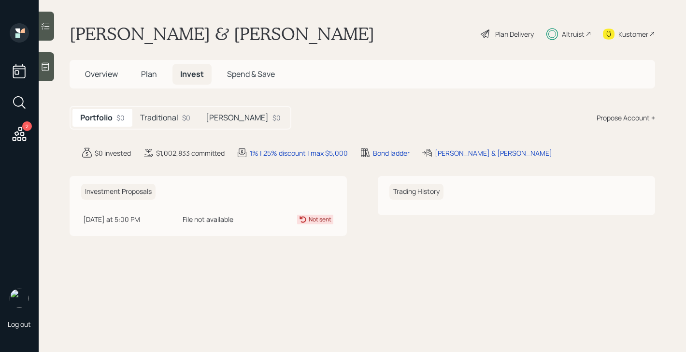
click at [170, 118] on h5 "Traditional" at bounding box center [159, 117] width 38 height 9
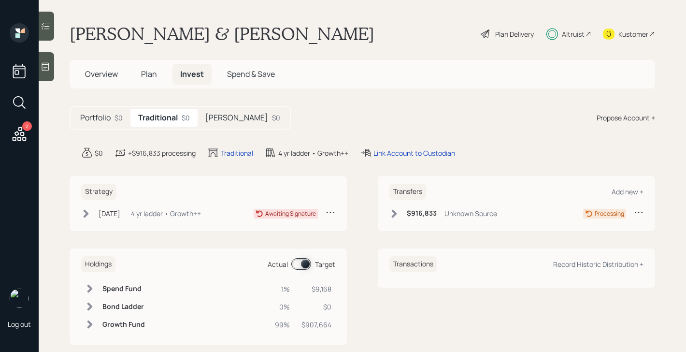
click at [152, 77] on span "Plan" at bounding box center [149, 74] width 16 height 11
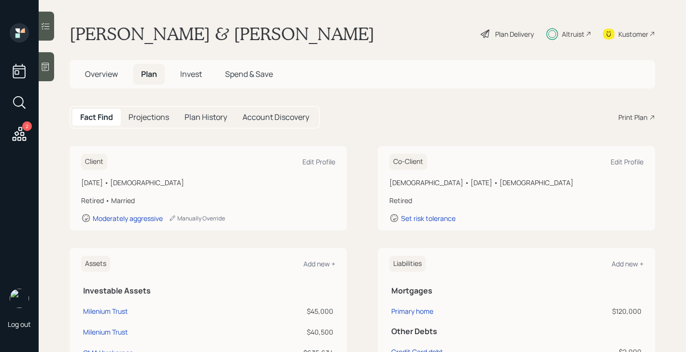
click at [108, 75] on span "Overview" at bounding box center [101, 74] width 33 height 11
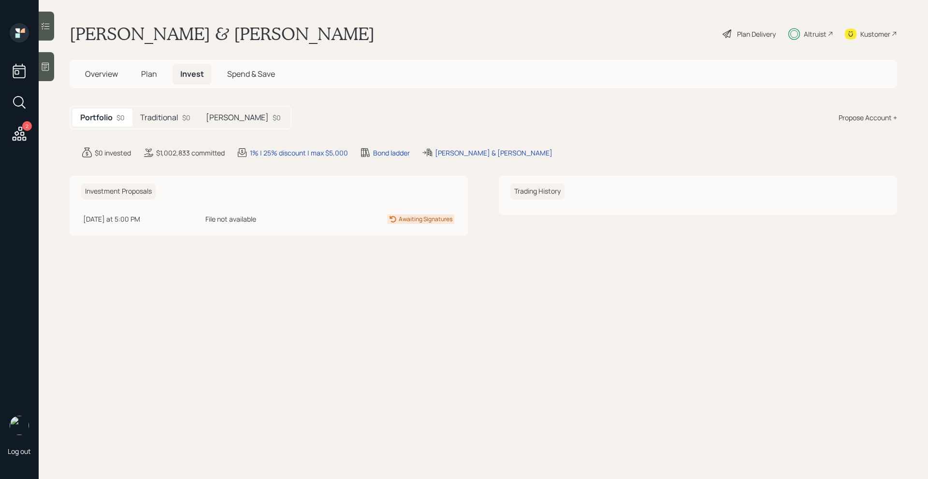
click at [170, 115] on h5 "Traditional" at bounding box center [159, 117] width 38 height 9
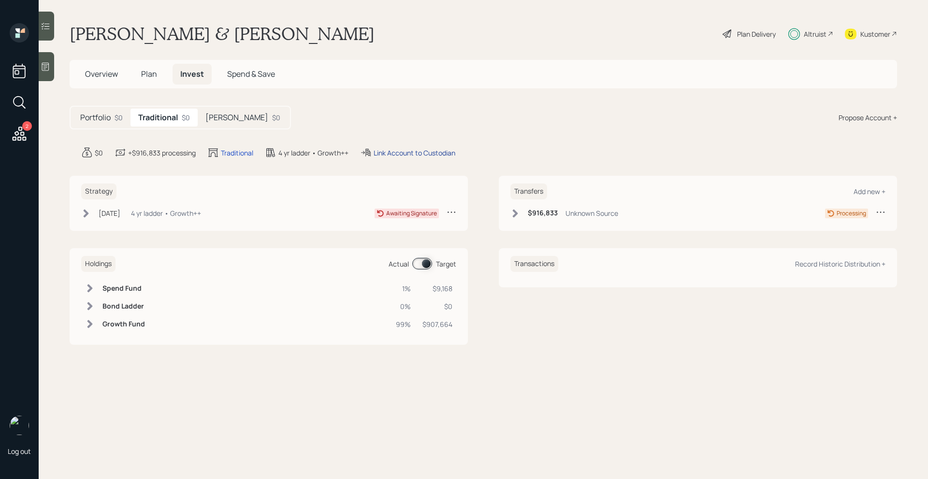
click at [413, 154] on div "Link Account to Custodian" at bounding box center [414, 153] width 82 height 10
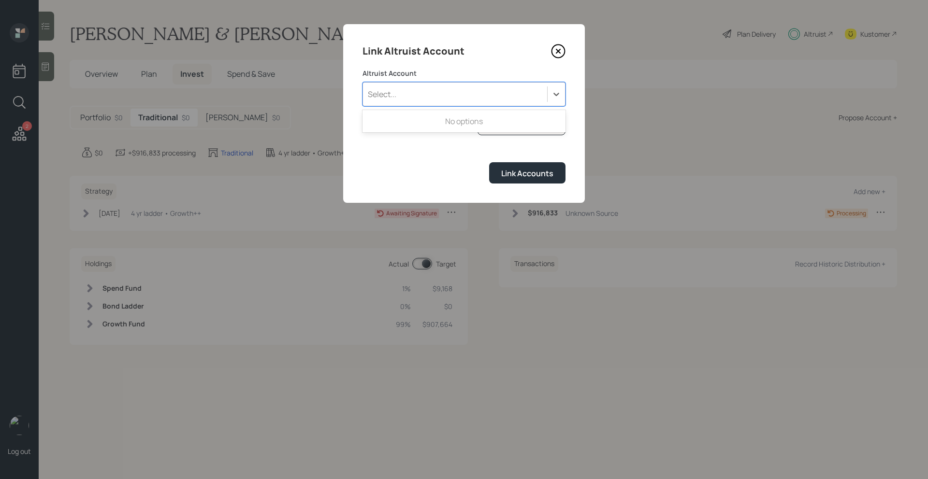
click at [535, 100] on div "Select..." at bounding box center [455, 94] width 184 height 16
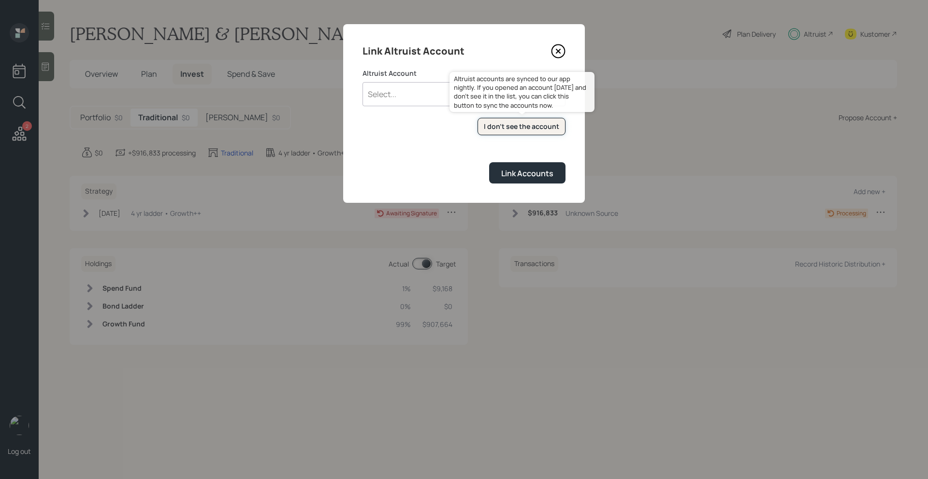
click at [535, 123] on div "I don't see the account" at bounding box center [521, 127] width 75 height 10
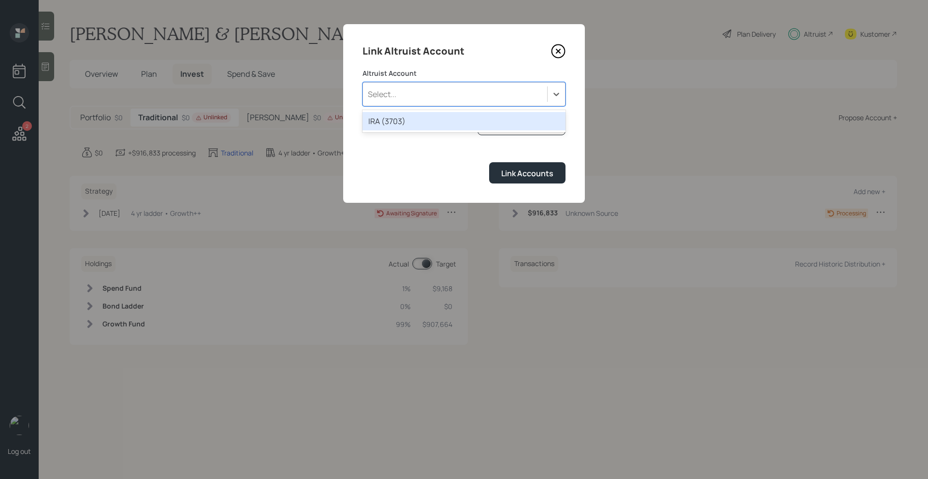
click at [415, 102] on div "Select..." at bounding box center [455, 94] width 184 height 16
click at [409, 121] on div "IRA (3703)" at bounding box center [463, 121] width 203 height 18
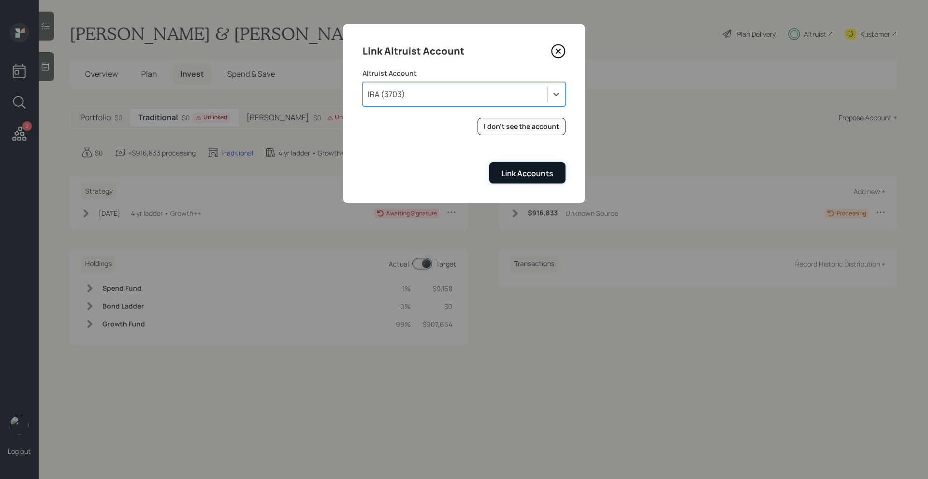
click at [501, 168] on button "Link Accounts" at bounding box center [527, 172] width 76 height 21
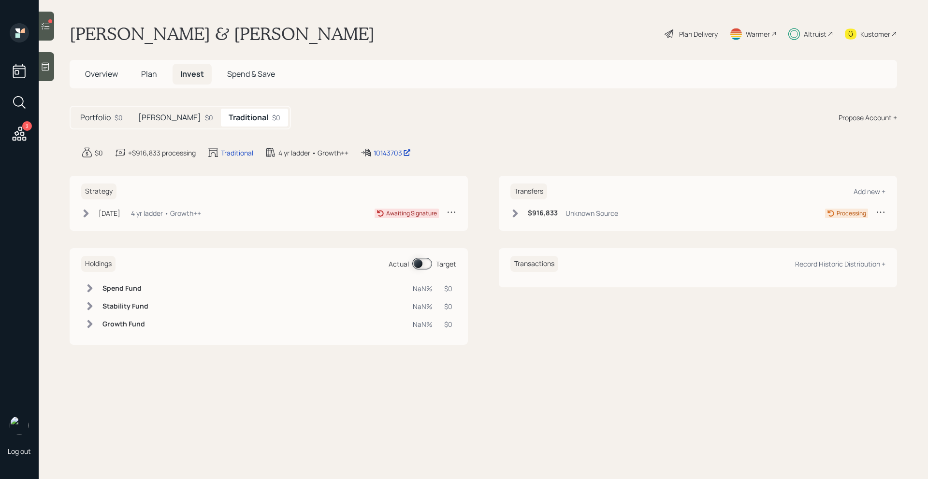
click at [90, 213] on icon at bounding box center [86, 214] width 10 height 10
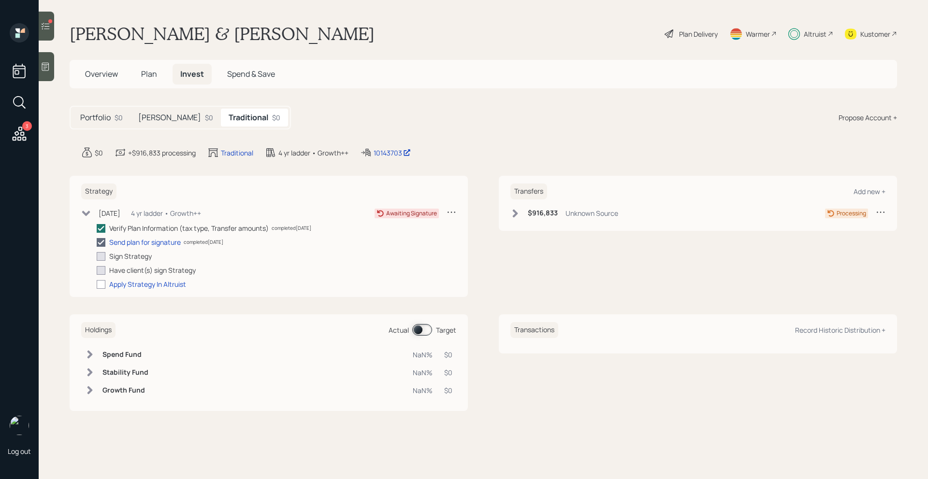
click at [90, 212] on icon at bounding box center [86, 213] width 8 height 5
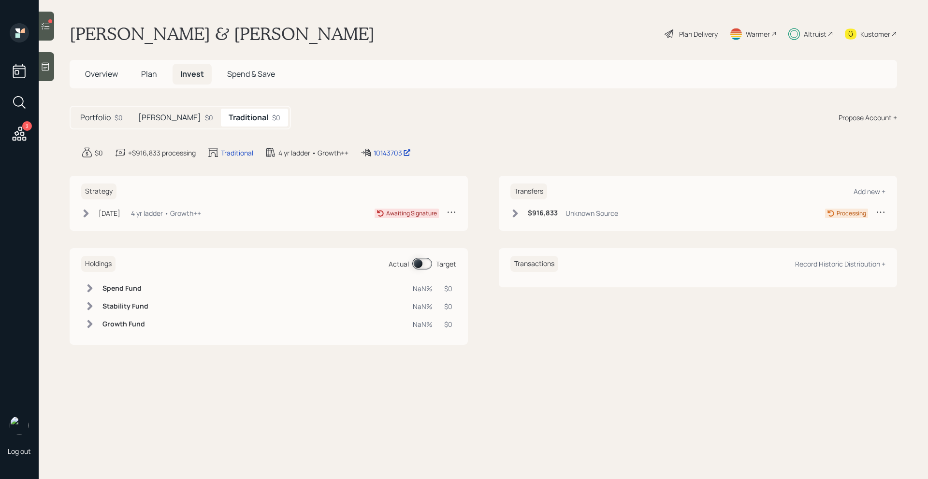
click at [143, 121] on h5 "[PERSON_NAME]" at bounding box center [169, 117] width 63 height 9
click at [95, 123] on div "Portfolio $0" at bounding box center [101, 118] width 58 height 18
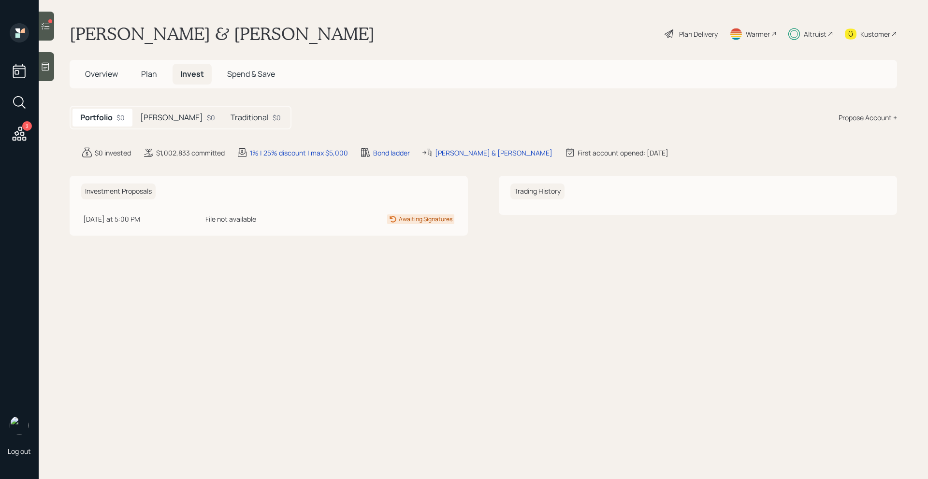
click at [153, 120] on h5 "[PERSON_NAME]" at bounding box center [171, 117] width 63 height 9
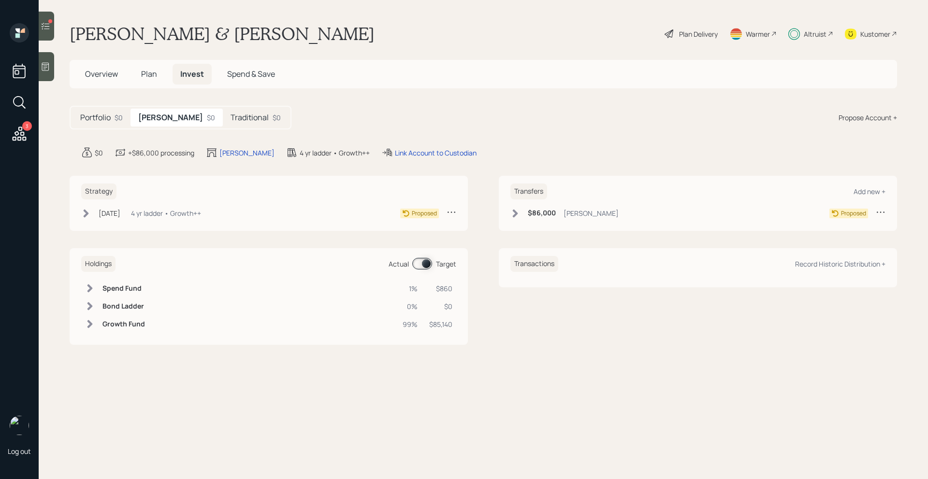
click at [455, 214] on icon at bounding box center [451, 212] width 10 height 10
click at [109, 111] on div "Portfolio $0" at bounding box center [101, 118] width 58 height 18
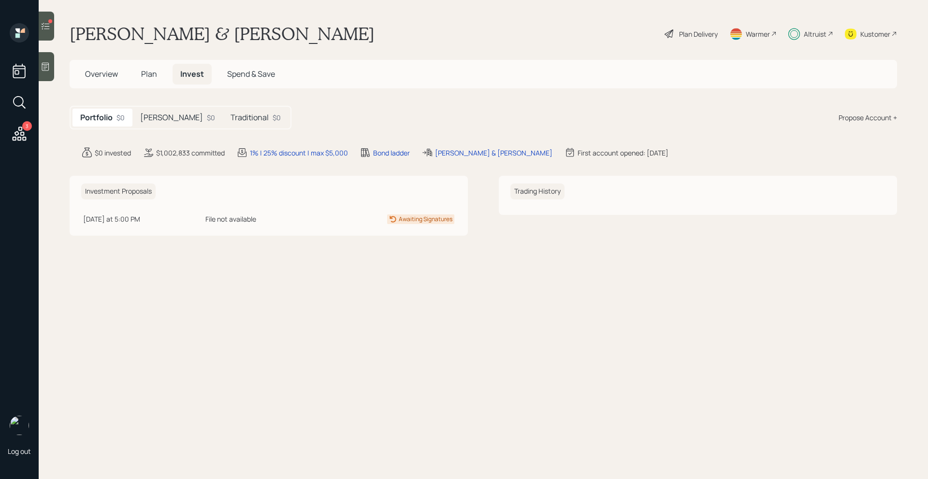
click at [109, 73] on span "Overview" at bounding box center [101, 74] width 33 height 11
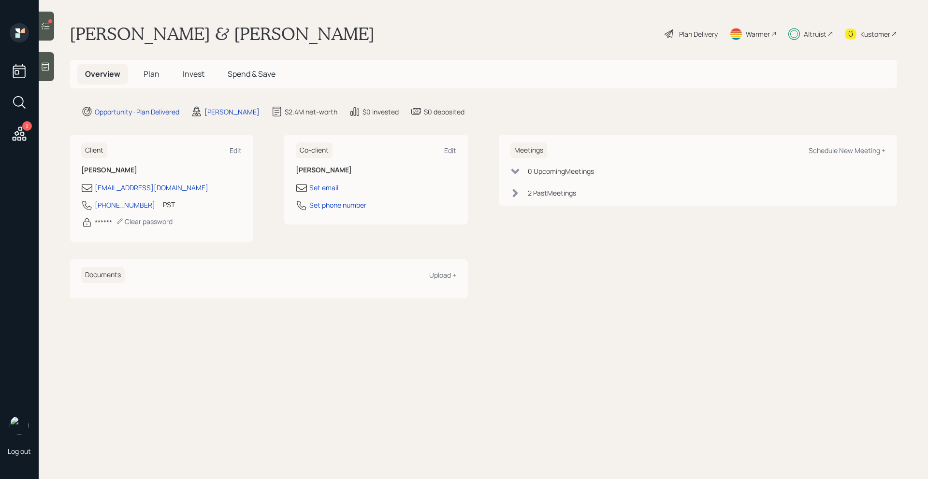
click at [50, 24] on icon at bounding box center [46, 26] width 10 height 10
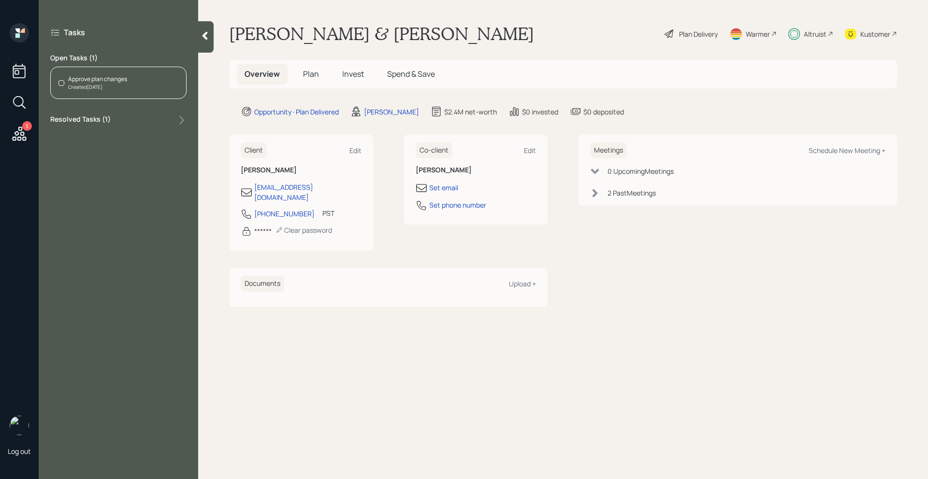
click at [119, 83] on div "Approve plan changes" at bounding box center [97, 79] width 59 height 9
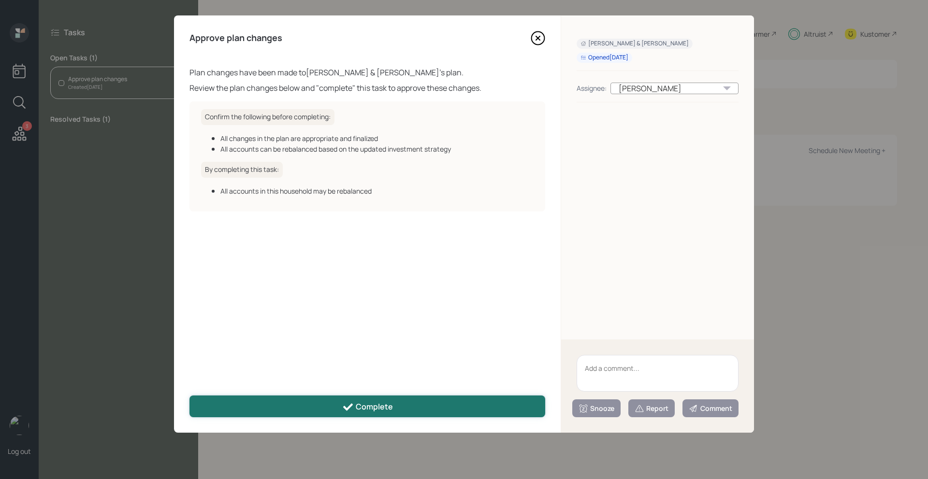
click at [381, 404] on div "Complete" at bounding box center [367, 407] width 51 height 12
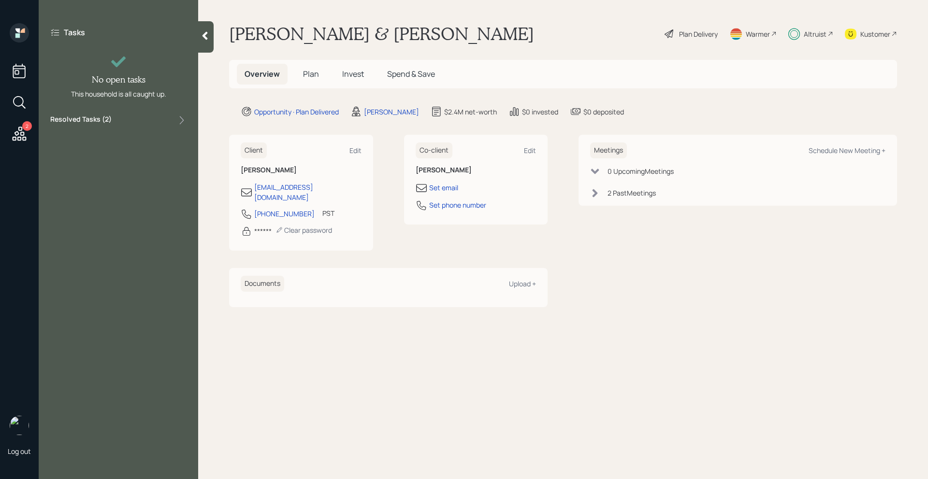
drag, startPoint x: 204, startPoint y: 38, endPoint x: 208, endPoint y: 29, distance: 9.3
click at [204, 38] on icon at bounding box center [205, 36] width 10 height 10
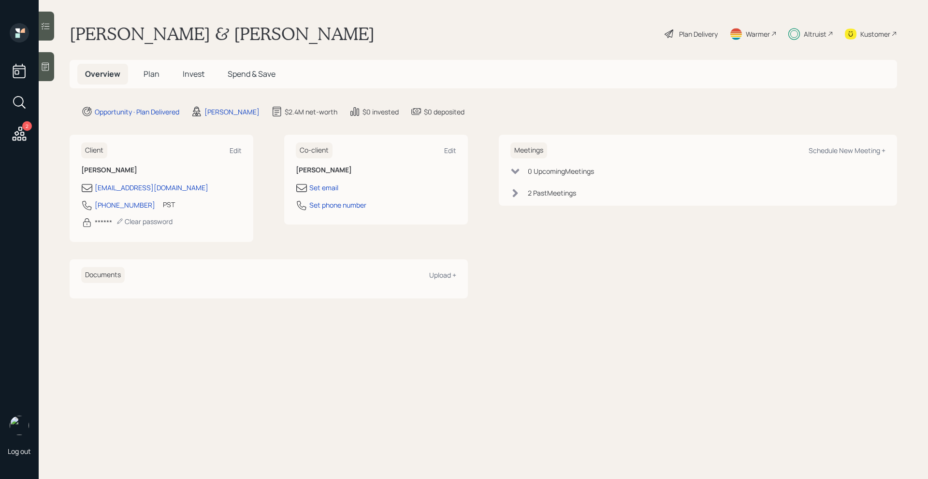
click at [154, 76] on span "Plan" at bounding box center [151, 74] width 16 height 11
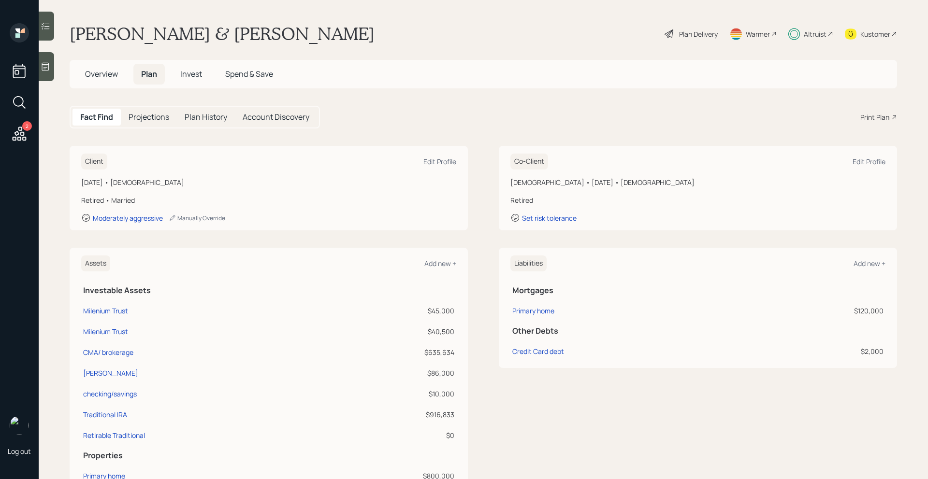
click at [194, 75] on span "Invest" at bounding box center [191, 74] width 22 height 11
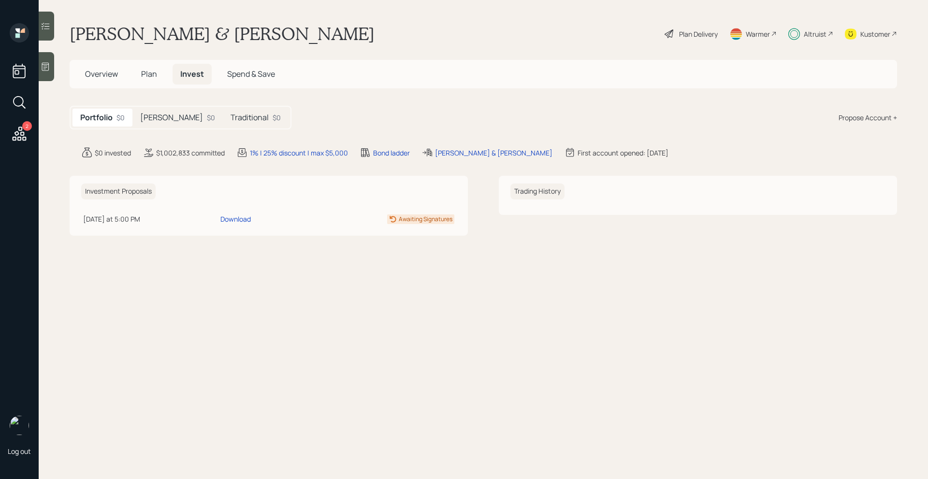
click at [156, 118] on h5 "[PERSON_NAME]" at bounding box center [171, 117] width 63 height 9
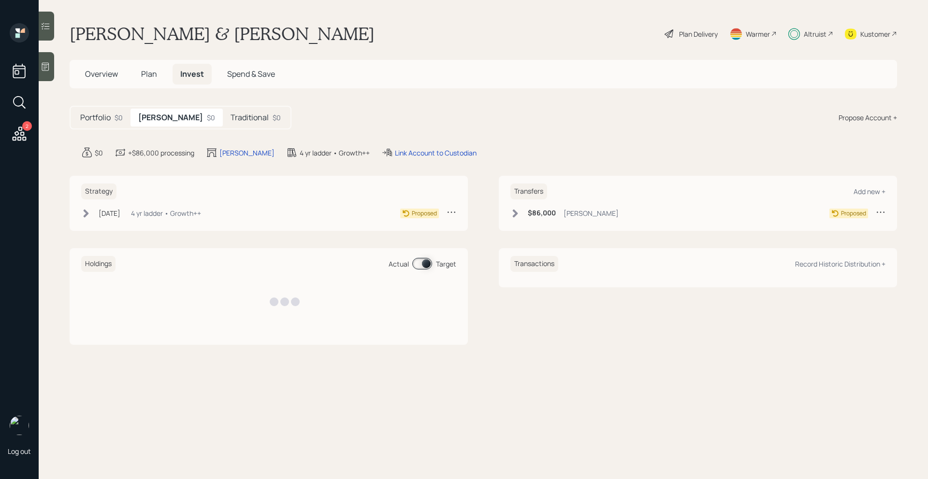
click at [232, 121] on h5 "Traditional" at bounding box center [249, 117] width 38 height 9
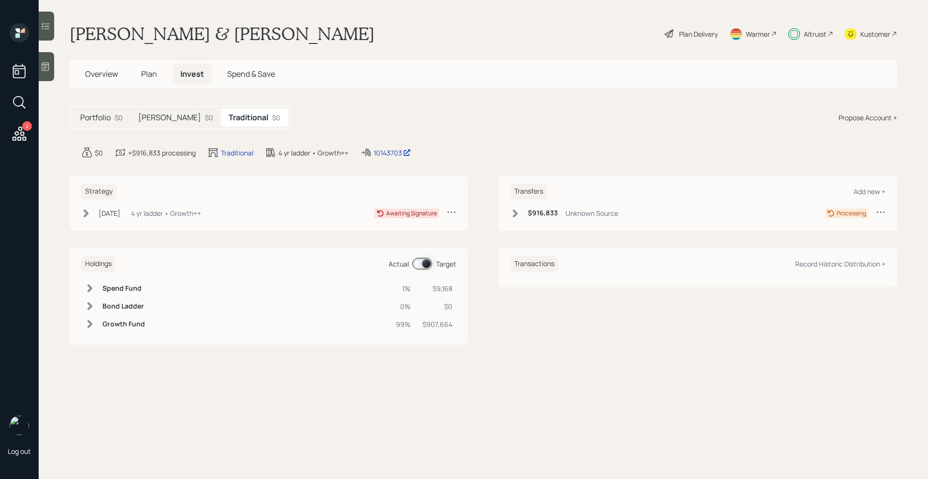
click at [514, 215] on icon at bounding box center [515, 213] width 5 height 8
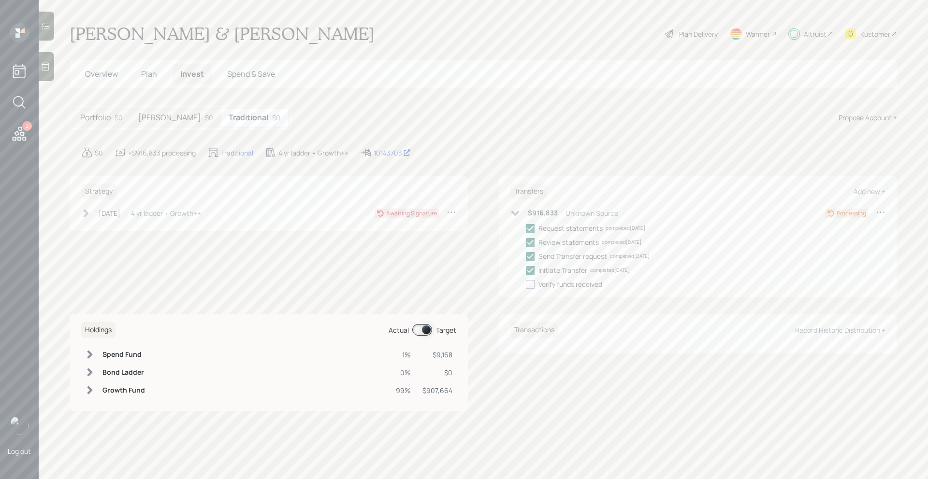
click at [514, 215] on icon at bounding box center [515, 214] width 10 height 10
